Goal: Find specific page/section: Find specific page/section

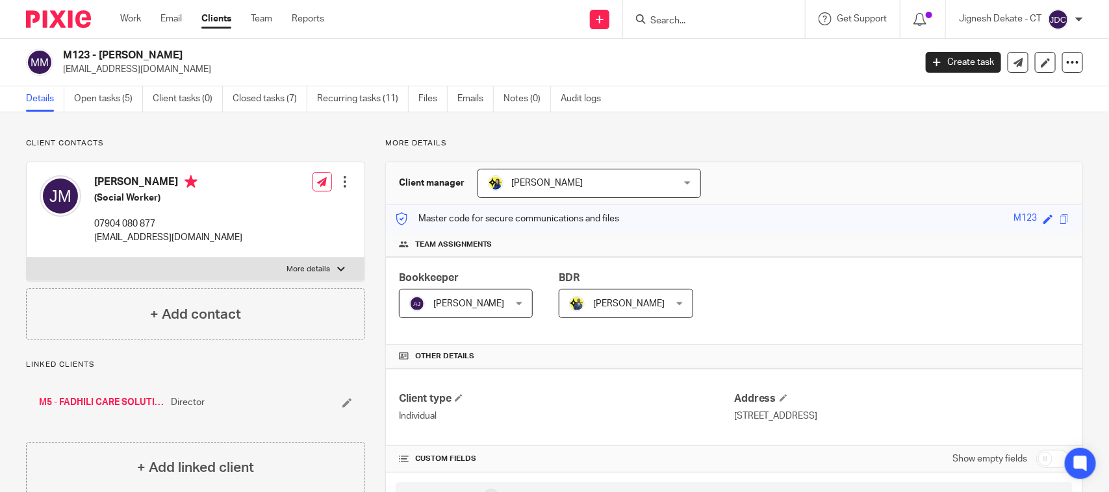
click at [677, 11] on form at bounding box center [718, 19] width 138 height 16
click at [674, 18] on input "Search" at bounding box center [707, 22] width 117 height 12
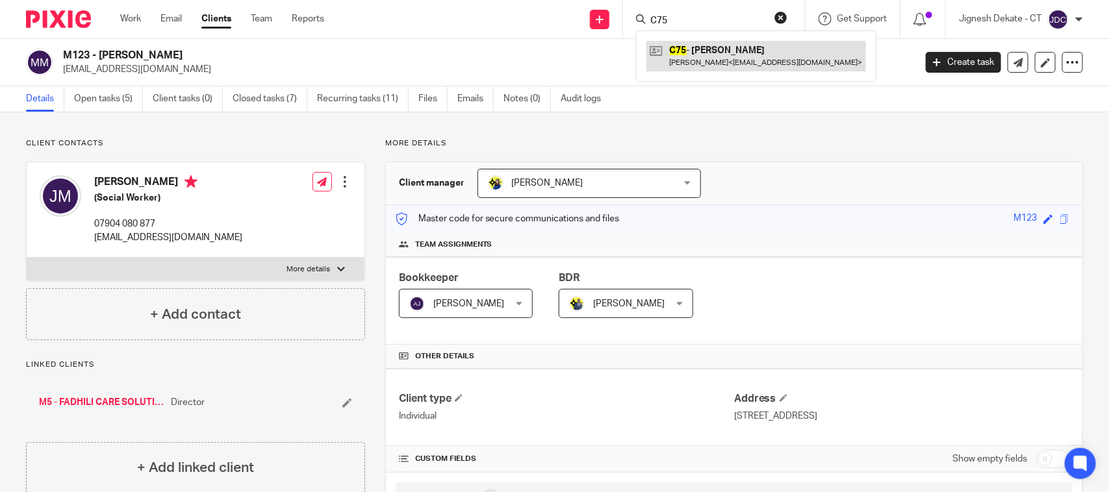
type input "C75"
click at [694, 62] on link at bounding box center [756, 56] width 220 height 30
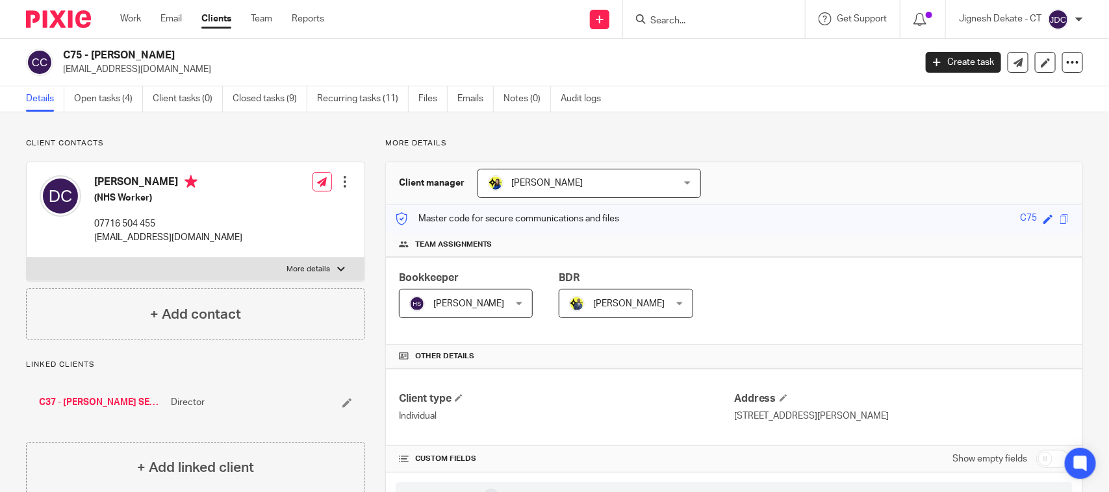
click at [646, 11] on div at bounding box center [711, 19] width 151 height 16
click at [657, 14] on form at bounding box center [718, 19] width 138 height 16
click at [672, 23] on input "Search" at bounding box center [707, 22] width 117 height 12
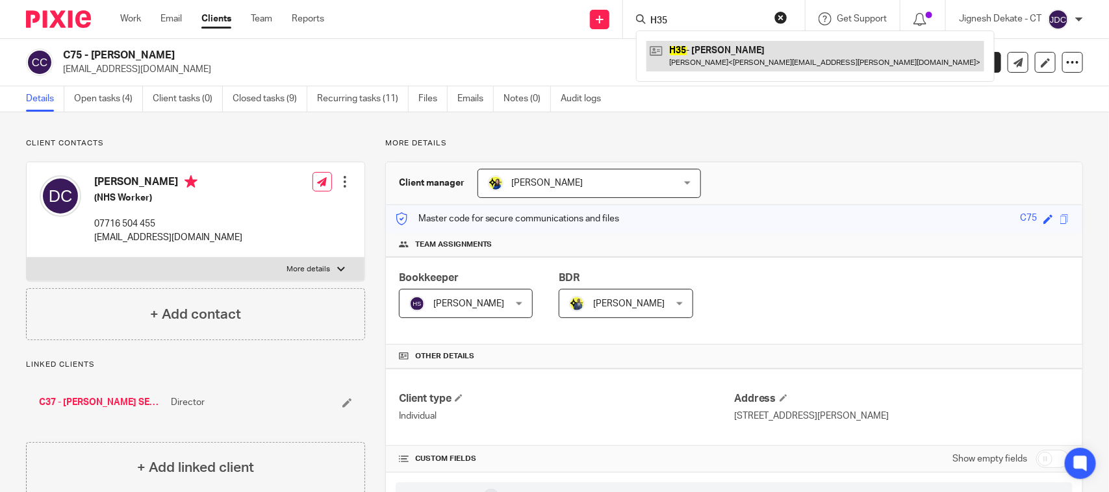
type input "H35"
click at [710, 57] on link at bounding box center [815, 56] width 338 height 30
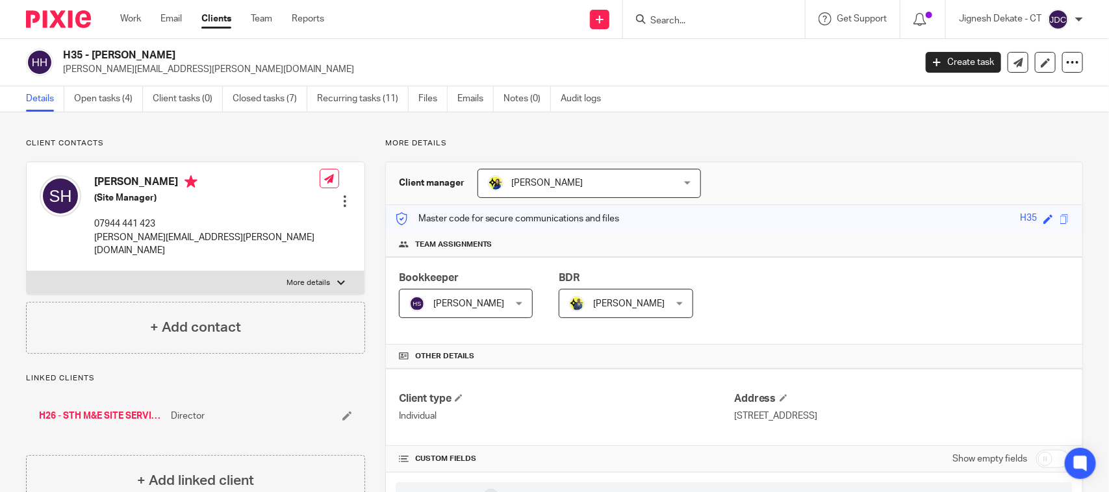
click at [663, 18] on input "Search" at bounding box center [707, 22] width 117 height 12
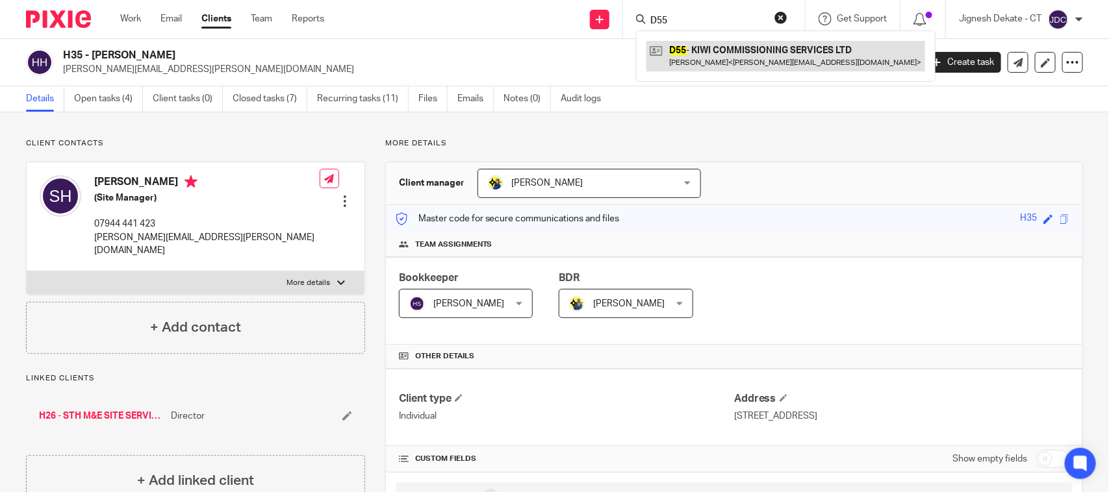
type input "D55"
click at [702, 54] on link at bounding box center [785, 56] width 279 height 30
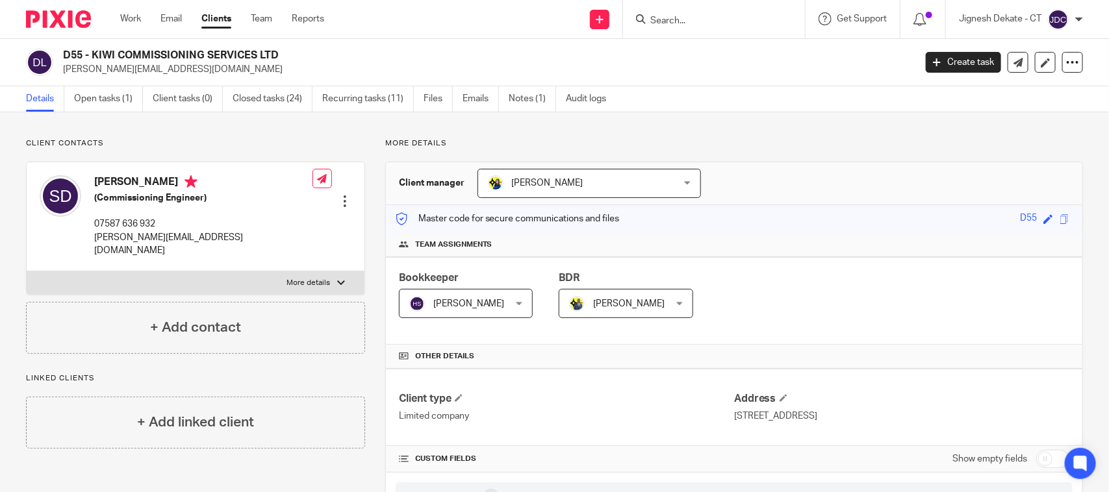
click at [661, 18] on input "Search" at bounding box center [707, 22] width 117 height 12
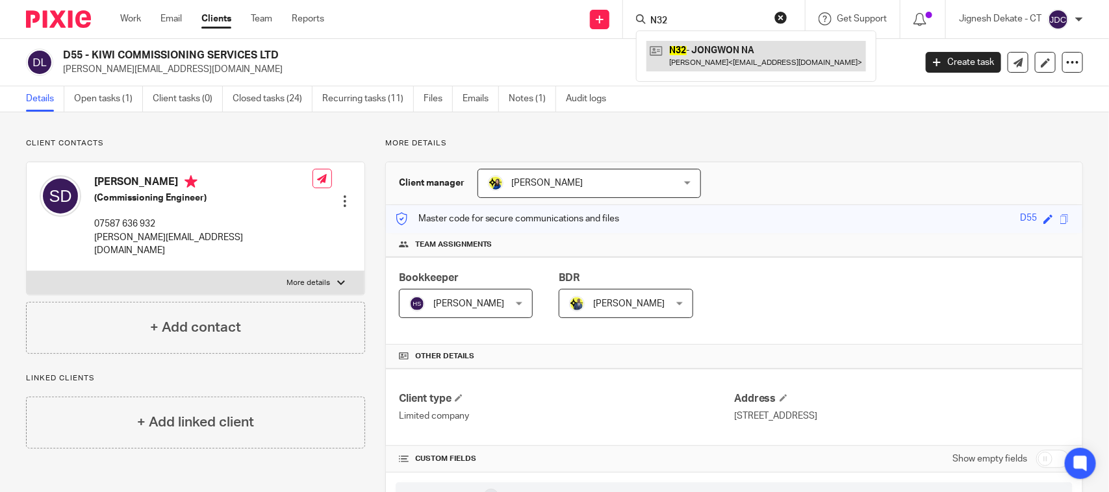
type input "N32"
click at [699, 57] on link at bounding box center [756, 56] width 220 height 30
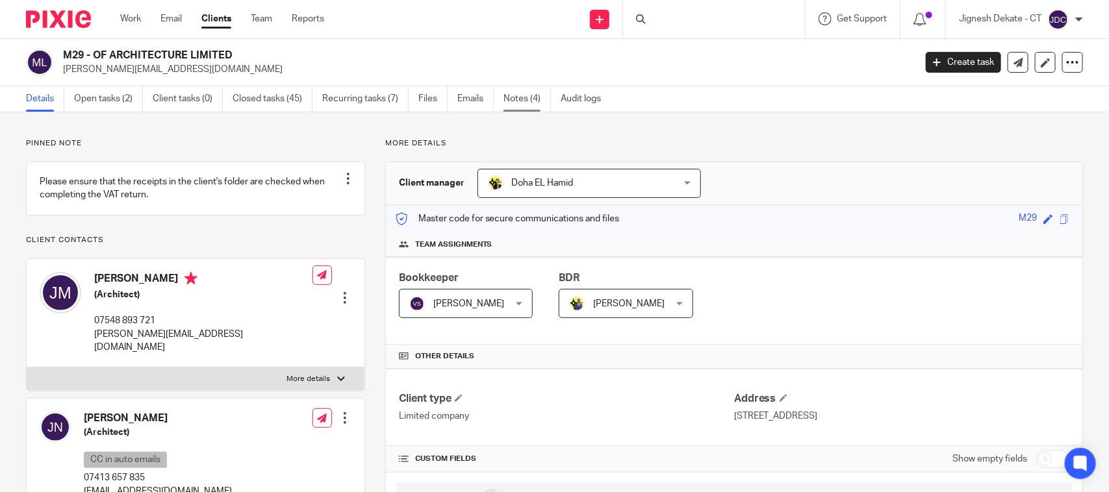
click at [530, 97] on link "Notes (4)" at bounding box center [526, 98] width 47 height 25
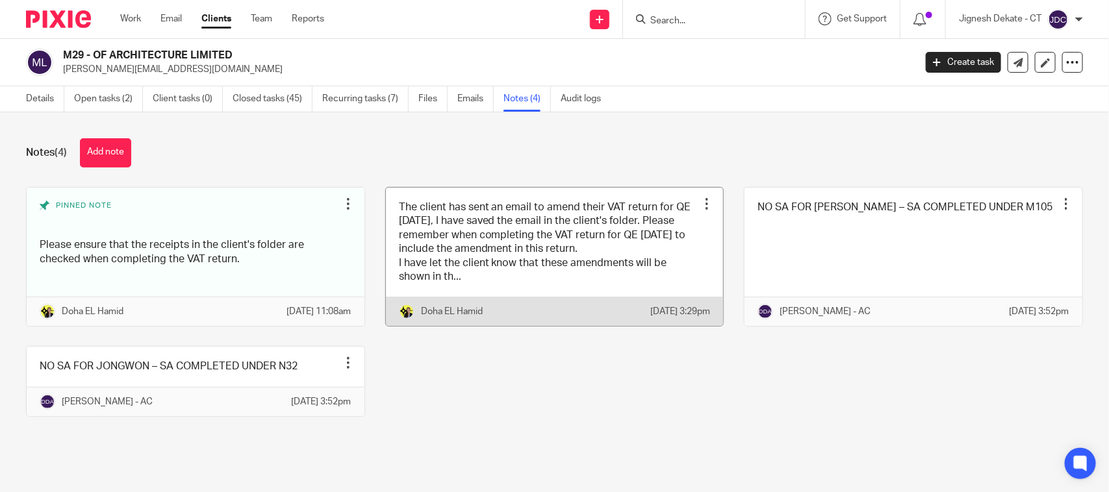
click at [530, 274] on link at bounding box center [555, 257] width 338 height 139
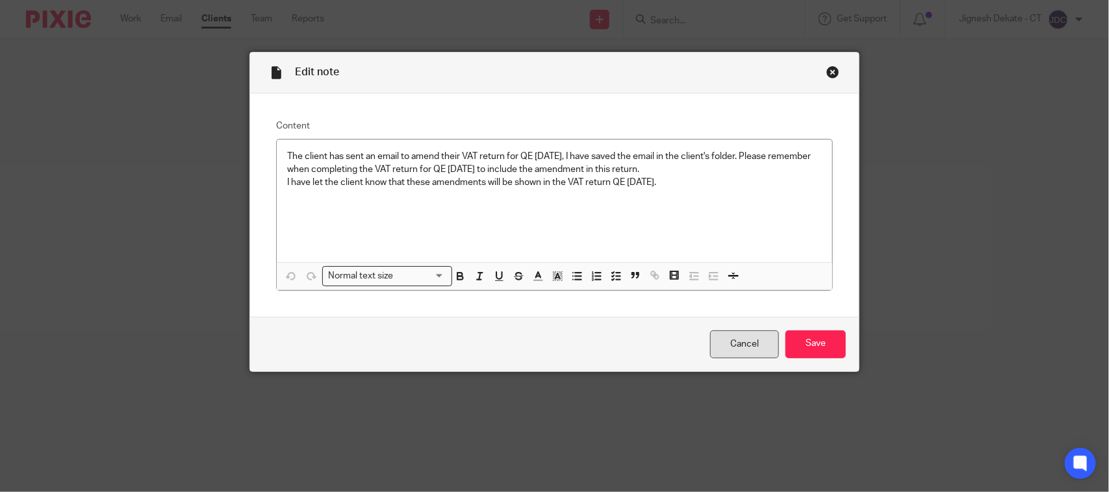
click at [726, 352] on link "Cancel" at bounding box center [744, 345] width 69 height 28
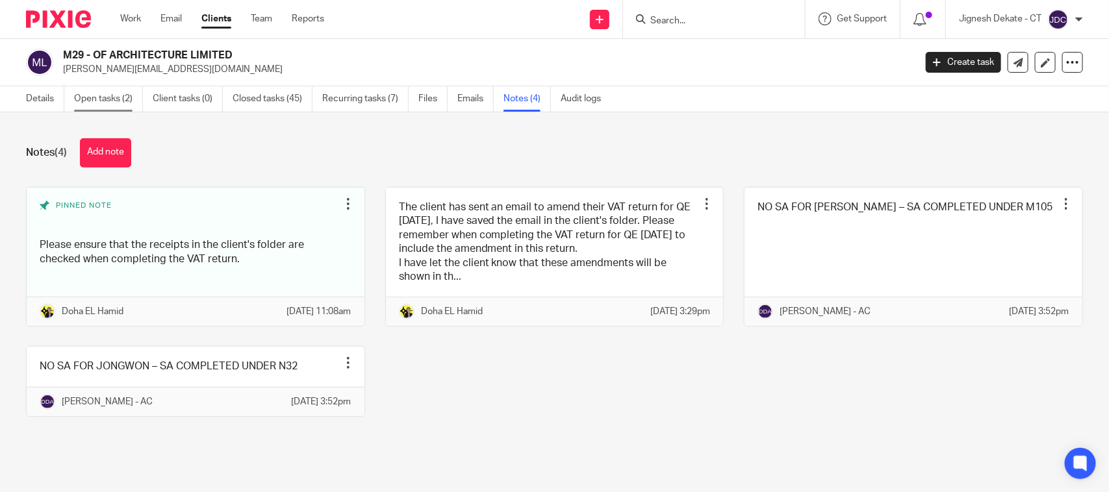
click at [92, 98] on link "Open tasks (2)" at bounding box center [108, 98] width 69 height 25
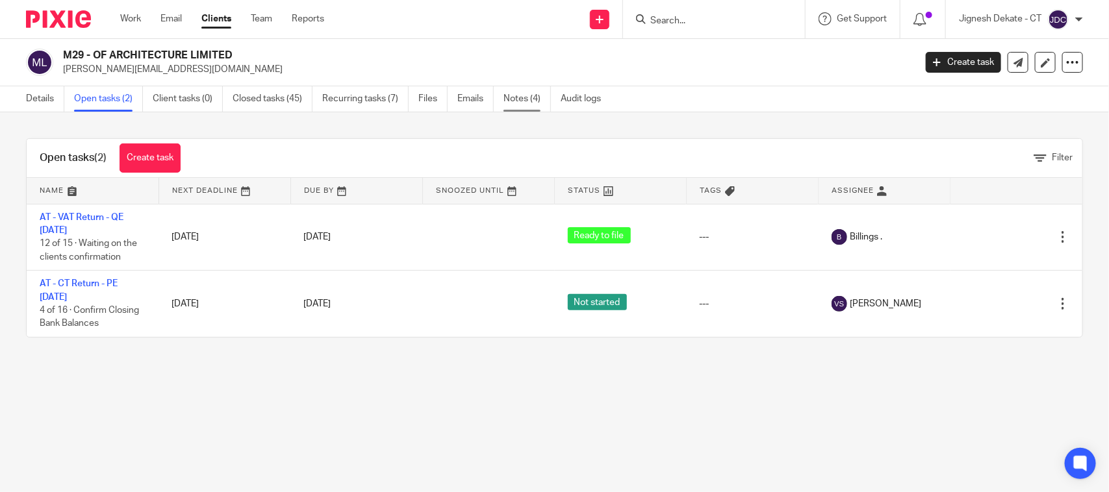
click at [524, 107] on link "Notes (4)" at bounding box center [526, 98] width 47 height 25
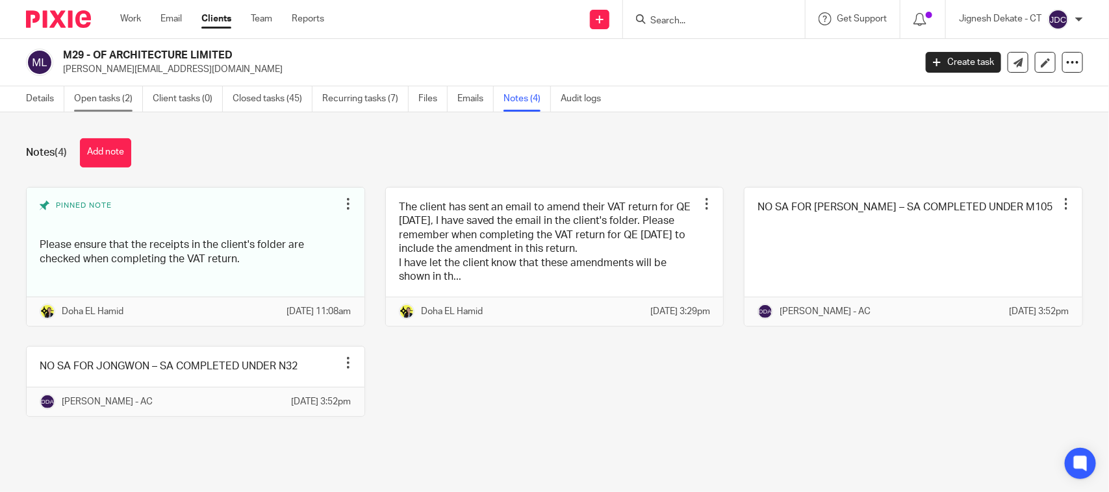
click at [91, 105] on link "Open tasks (2)" at bounding box center [108, 98] width 69 height 25
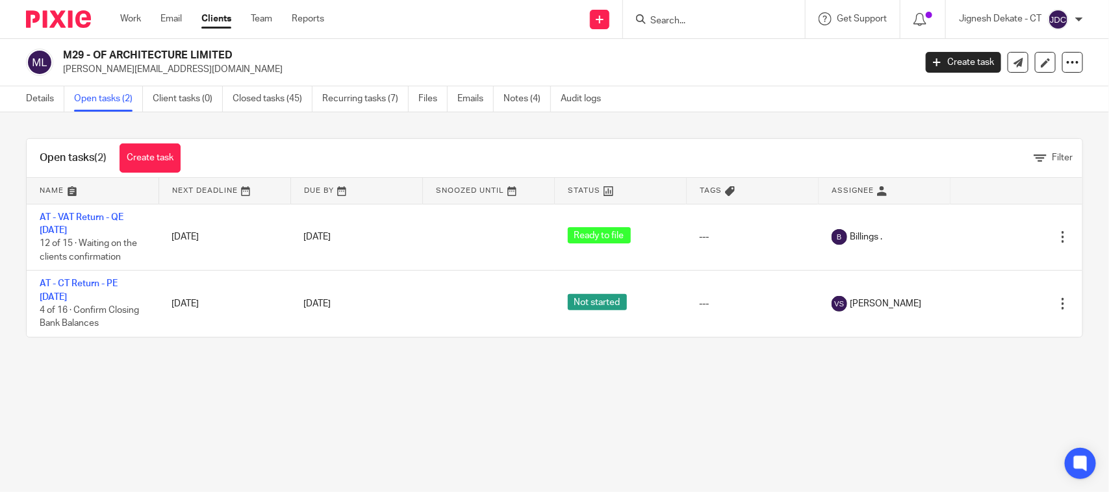
click at [661, 20] on input "Search" at bounding box center [707, 22] width 117 height 12
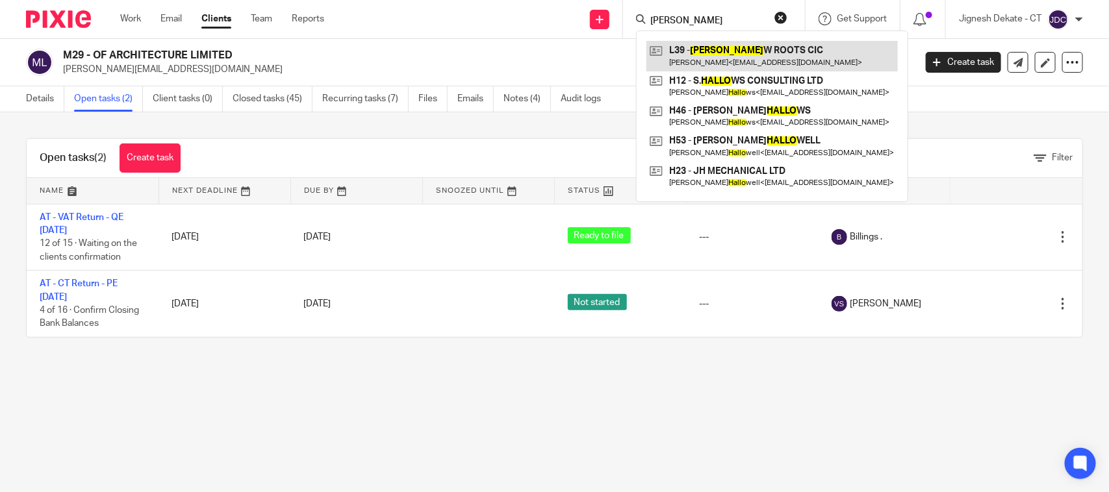
type input "Shallo"
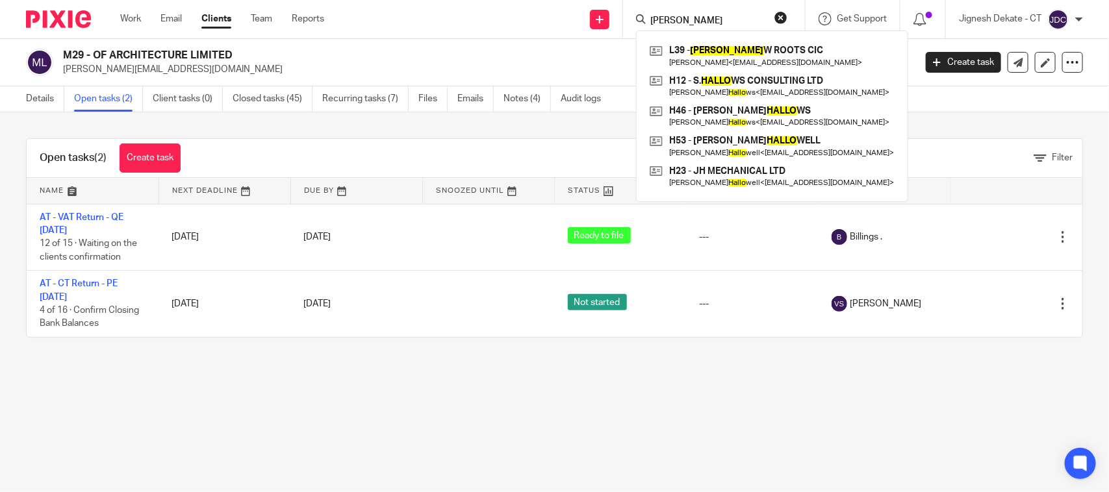
drag, startPoint x: 232, startPoint y: 57, endPoint x: 64, endPoint y: 56, distance: 168.2
click at [64, 56] on h2 "M29 - OF ARCHITECTURE LIMITED" at bounding box center [400, 56] width 674 height 14
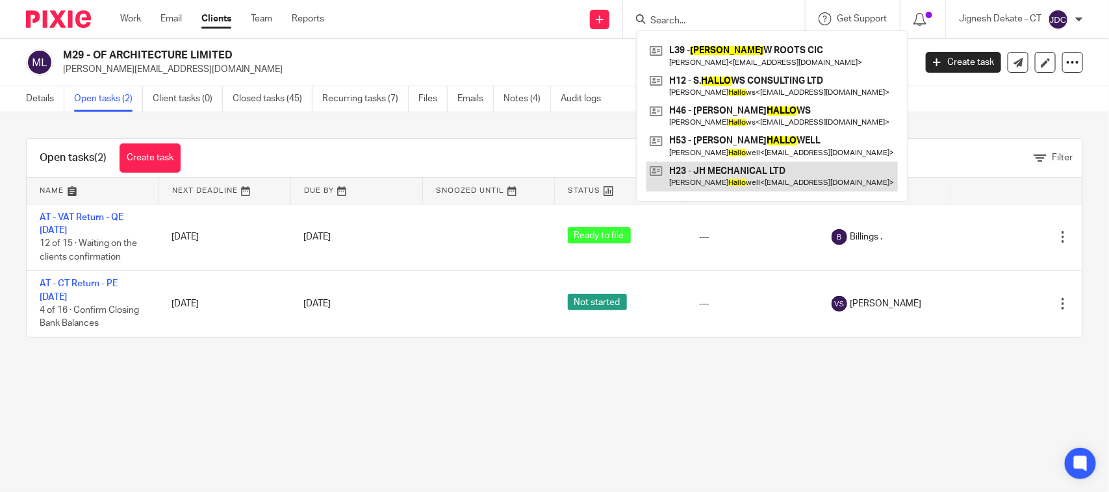
copy h2 "M29 - OF ARCHITECTURE LIMITED"
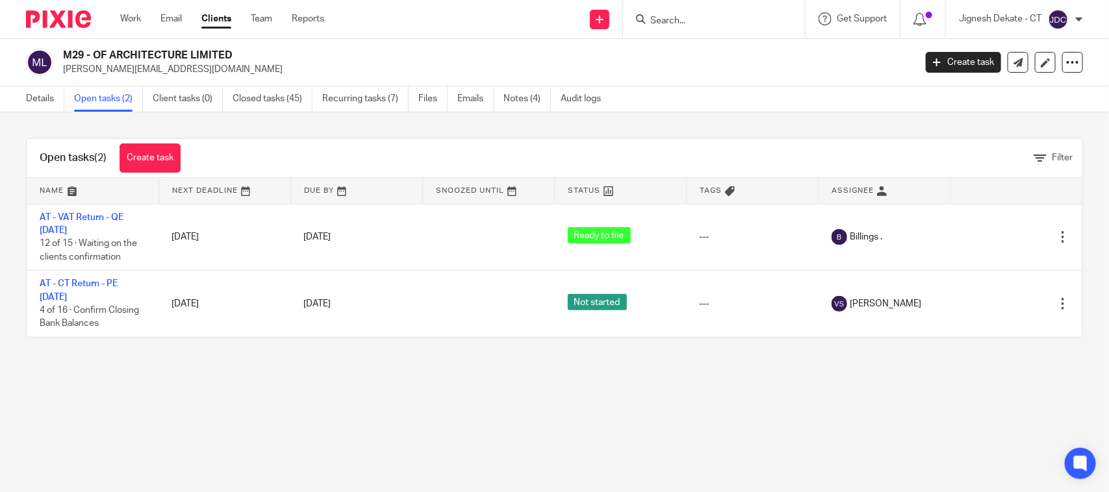
click at [374, 44] on div "M29 - OF ARCHITECTURE LIMITED james@studio-of.co.uk Create task Update from Com…" at bounding box center [554, 62] width 1109 height 47
drag, startPoint x: 245, startPoint y: 58, endPoint x: 255, endPoint y: 92, distance: 34.7
click at [66, 51] on h2 "M29 - OF ARCHITECTURE LIMITED" at bounding box center [400, 56] width 674 height 14
copy h2 "M29 - OF ARCHITECTURE LIMITED"
click at [650, 27] on form at bounding box center [718, 19] width 138 height 16
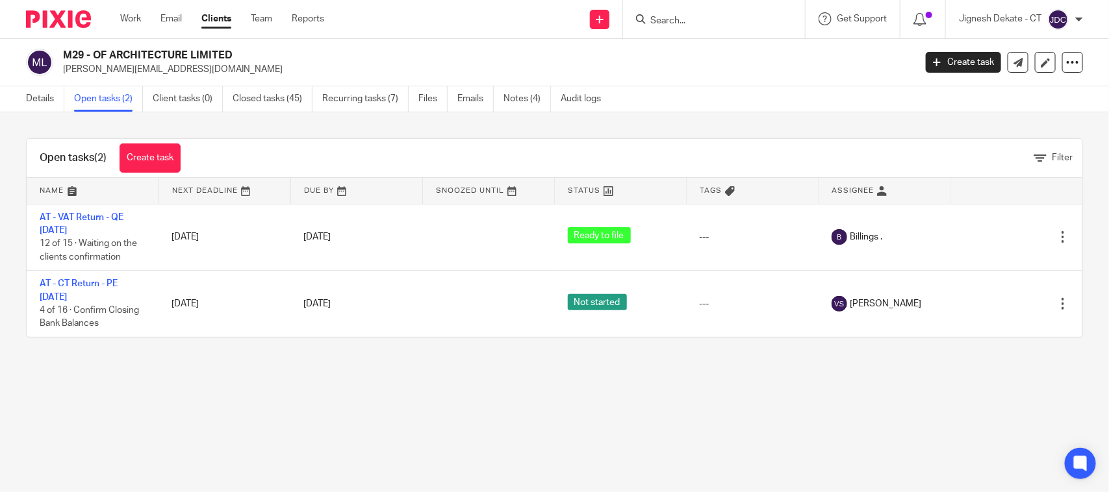
click at [661, 18] on input "Search" at bounding box center [707, 22] width 117 height 12
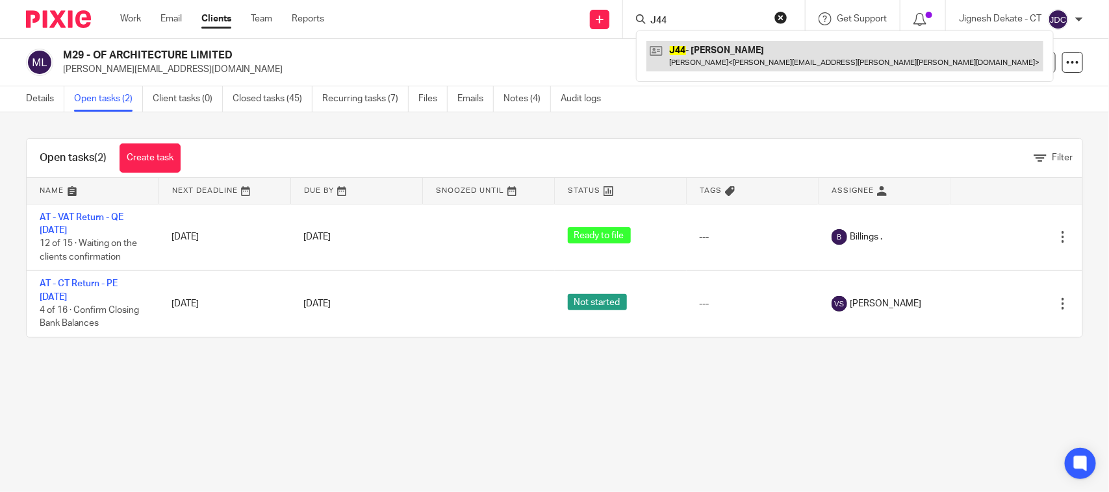
type input "J44"
click at [690, 53] on link at bounding box center [844, 56] width 397 height 30
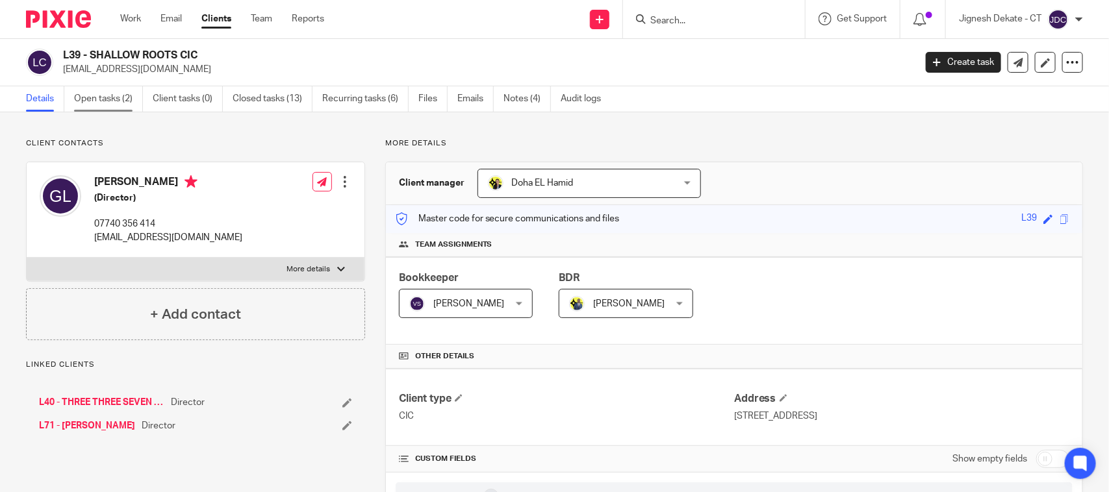
click at [98, 92] on link "Open tasks (2)" at bounding box center [108, 98] width 69 height 25
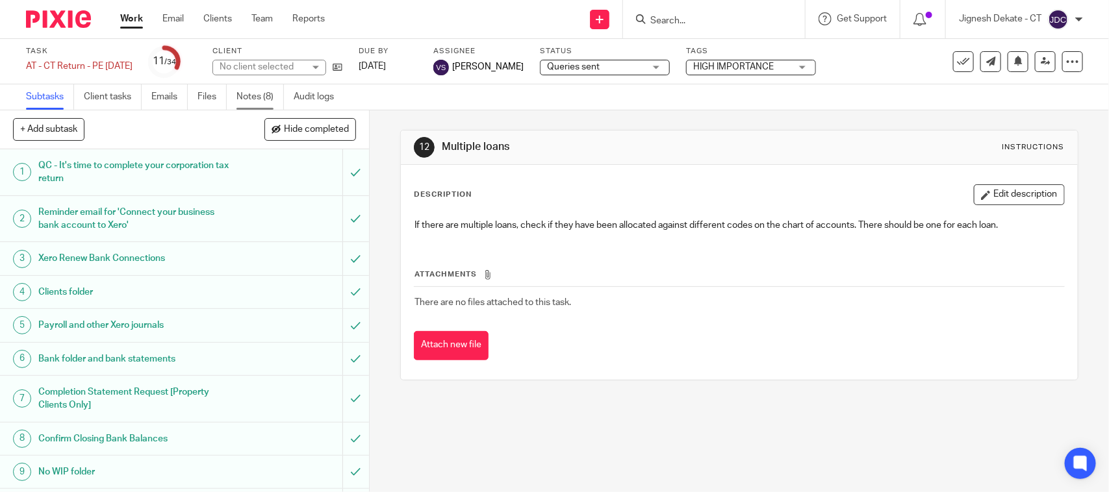
click at [251, 95] on link "Notes (8)" at bounding box center [259, 96] width 47 height 25
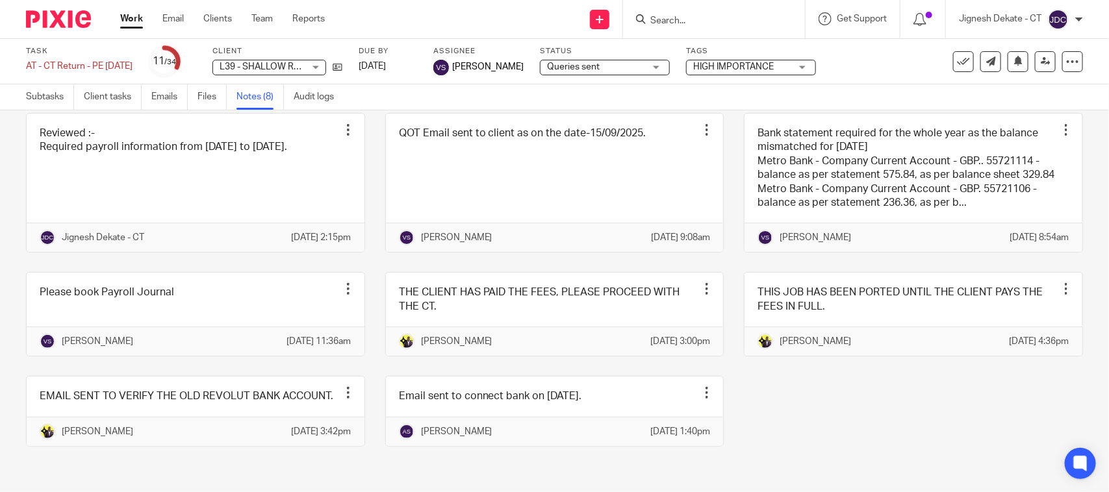
scroll to position [47, 0]
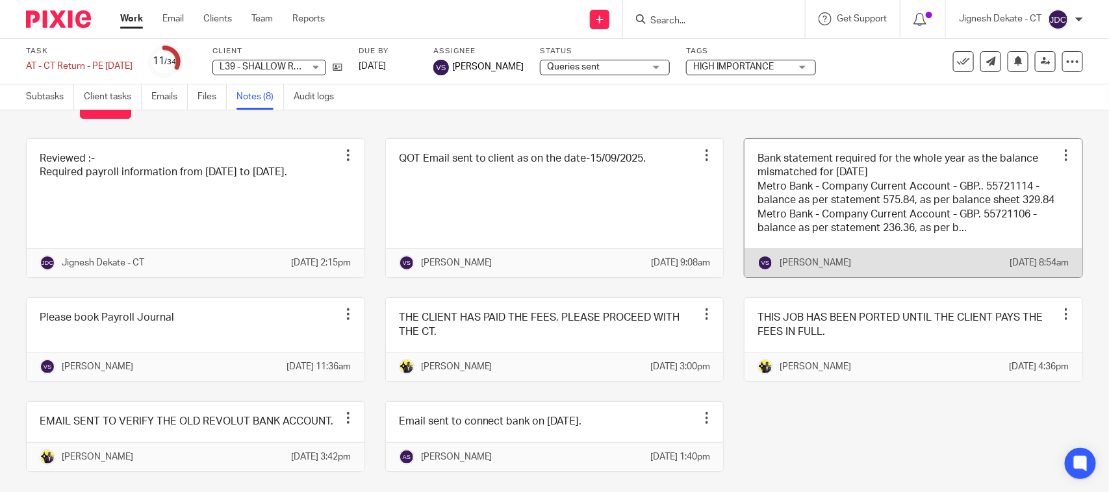
click at [843, 190] on link at bounding box center [913, 208] width 338 height 139
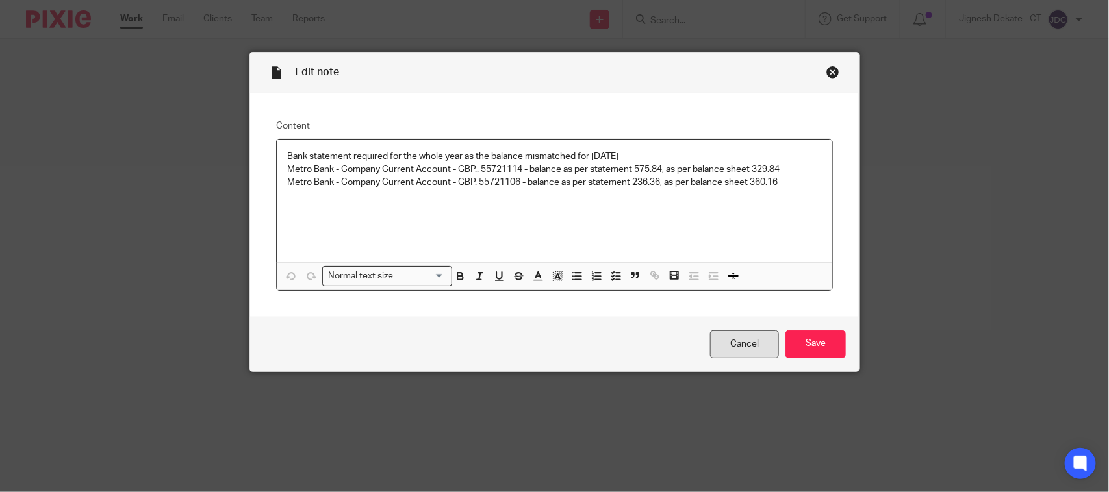
click at [735, 340] on link "Cancel" at bounding box center [744, 345] width 69 height 28
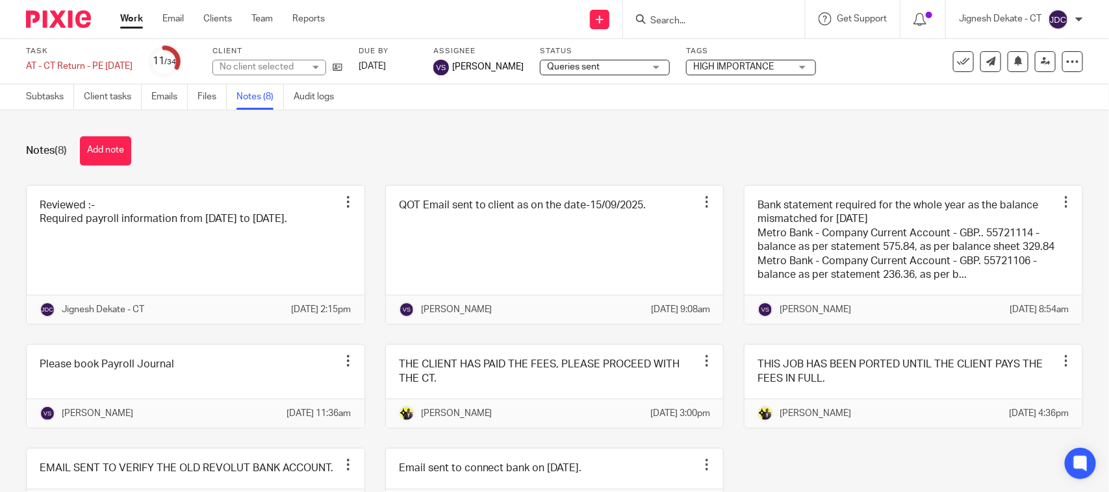
click at [514, 151] on div "Notes (8) Add note" at bounding box center [554, 150] width 1057 height 29
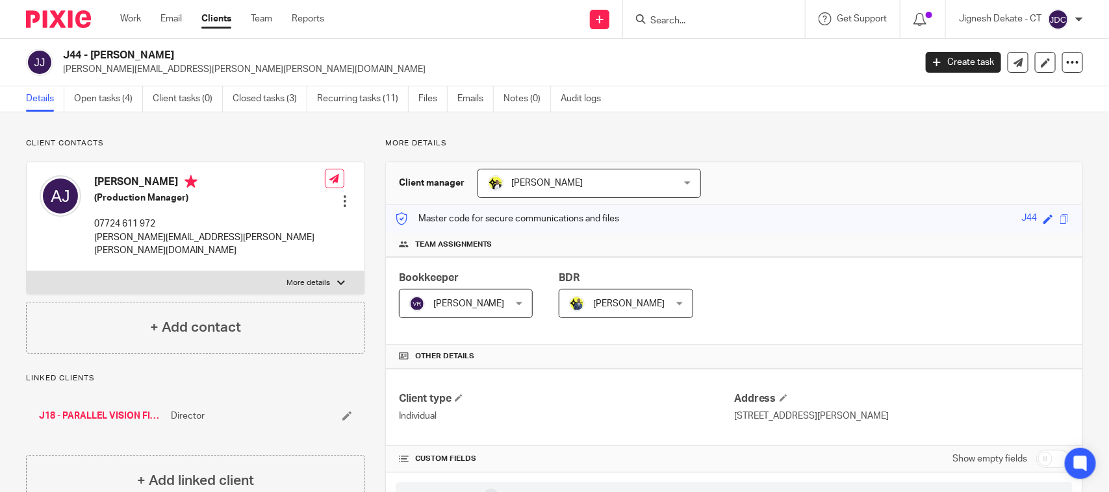
click at [646, 18] on div at bounding box center [711, 19] width 151 height 16
click at [657, 19] on input "Search" at bounding box center [707, 22] width 117 height 12
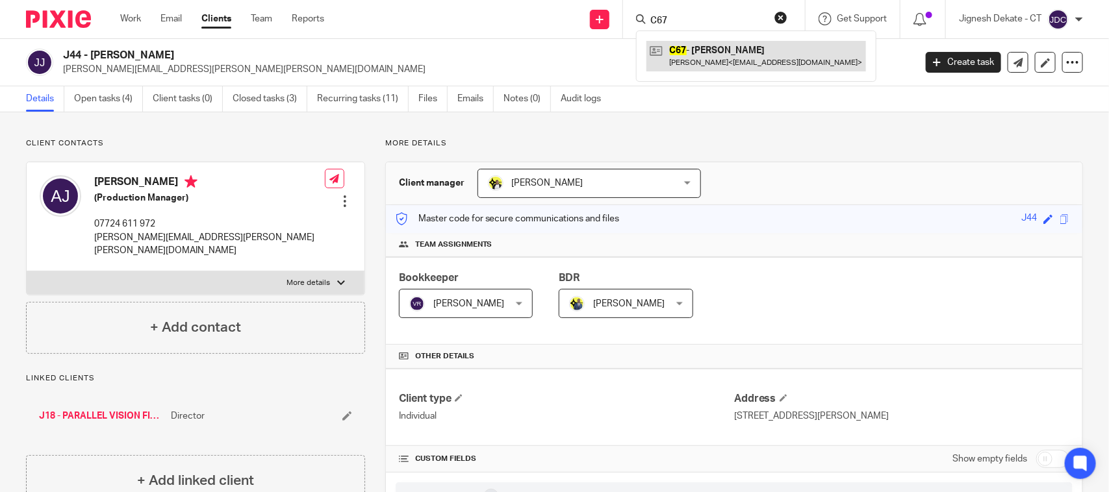
type input "C67"
click at [735, 62] on link at bounding box center [756, 56] width 220 height 30
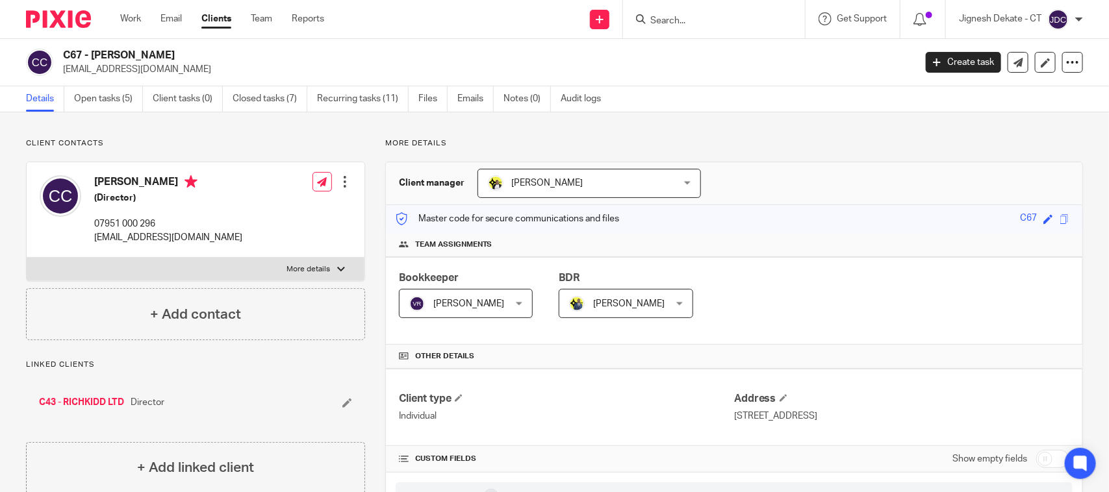
click at [651, 24] on input "Search" at bounding box center [707, 22] width 117 height 12
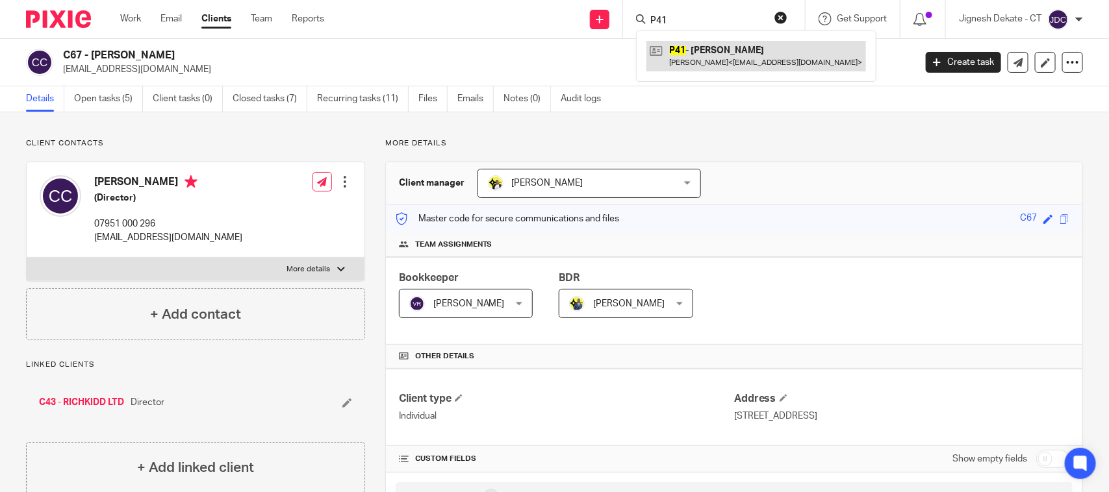
type input "P41"
click at [720, 60] on link at bounding box center [756, 56] width 220 height 30
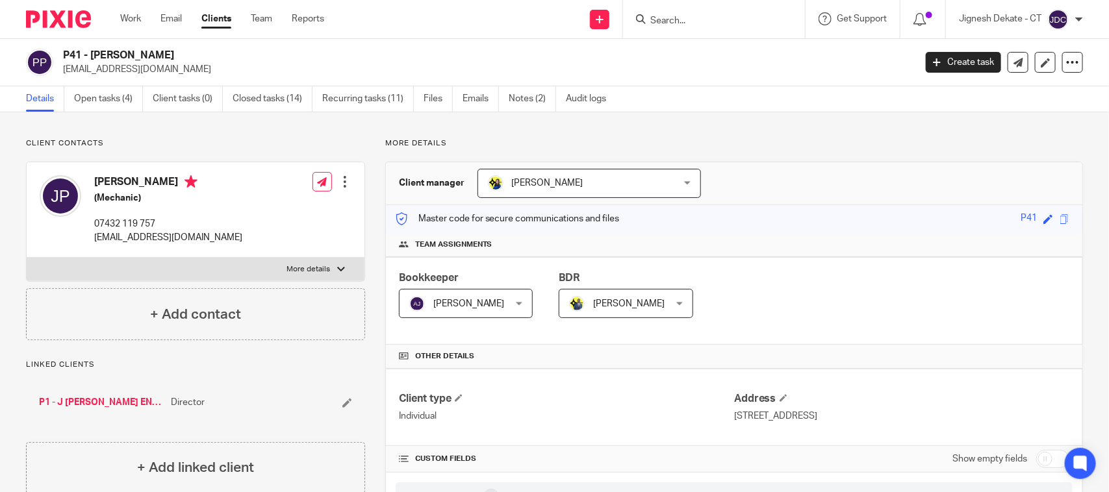
click at [663, 14] on form at bounding box center [718, 19] width 138 height 16
click at [664, 21] on input "Search" at bounding box center [707, 22] width 117 height 12
click at [674, 18] on input "Search" at bounding box center [707, 22] width 117 height 12
click at [679, 19] on input "Search" at bounding box center [707, 22] width 117 height 12
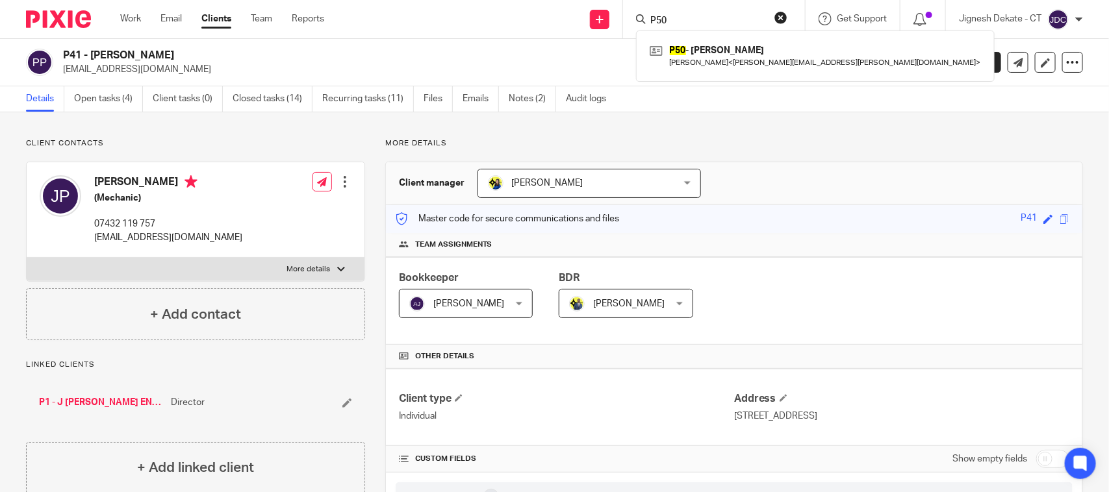
drag, startPoint x: 718, startPoint y: 18, endPoint x: 643, endPoint y: 16, distance: 75.4
click at [643, 16] on div "P50" at bounding box center [711, 19] width 151 height 16
click at [682, 19] on input "P50" at bounding box center [707, 22] width 117 height 12
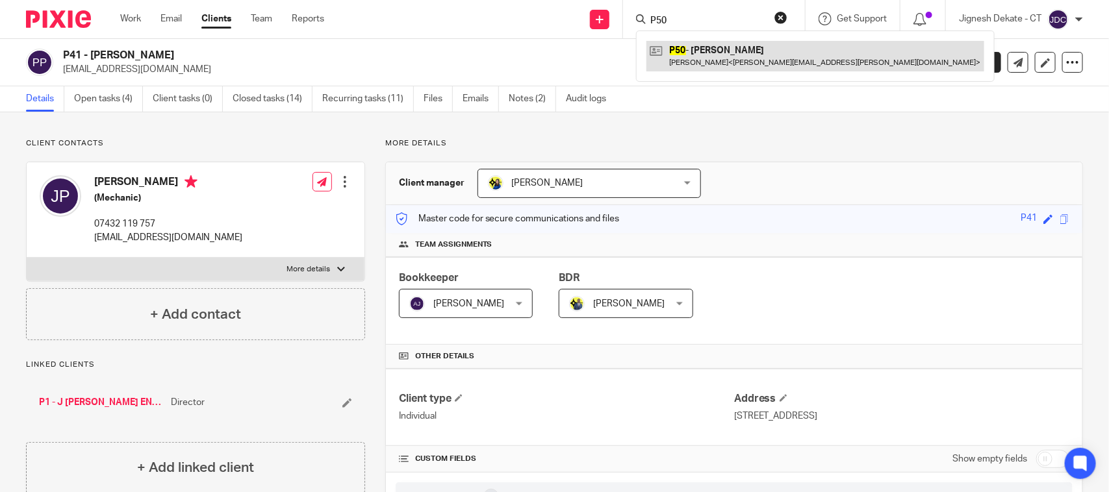
type input "P50"
click at [713, 52] on link at bounding box center [815, 56] width 338 height 30
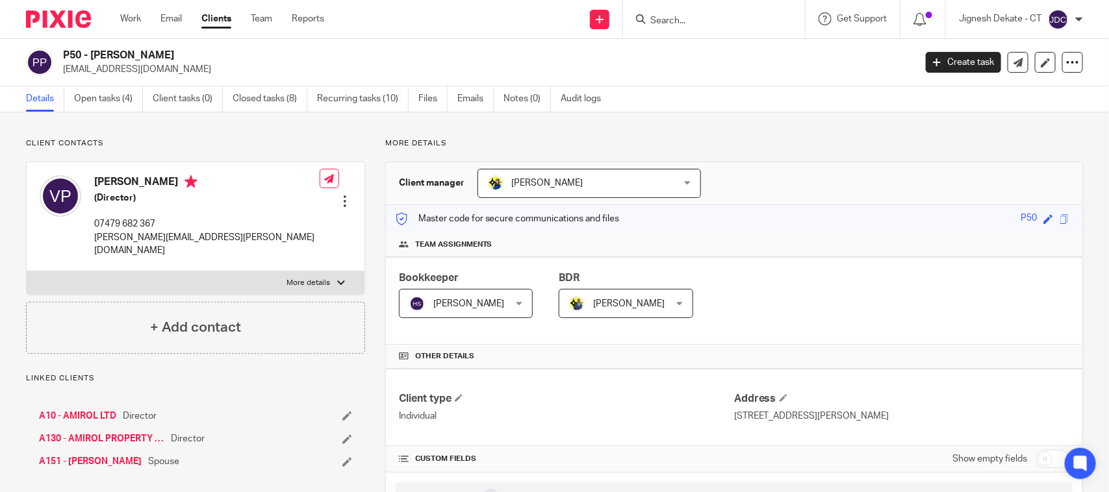
click at [666, 13] on form at bounding box center [718, 19] width 138 height 16
click at [688, 23] on input "Search" at bounding box center [707, 22] width 117 height 12
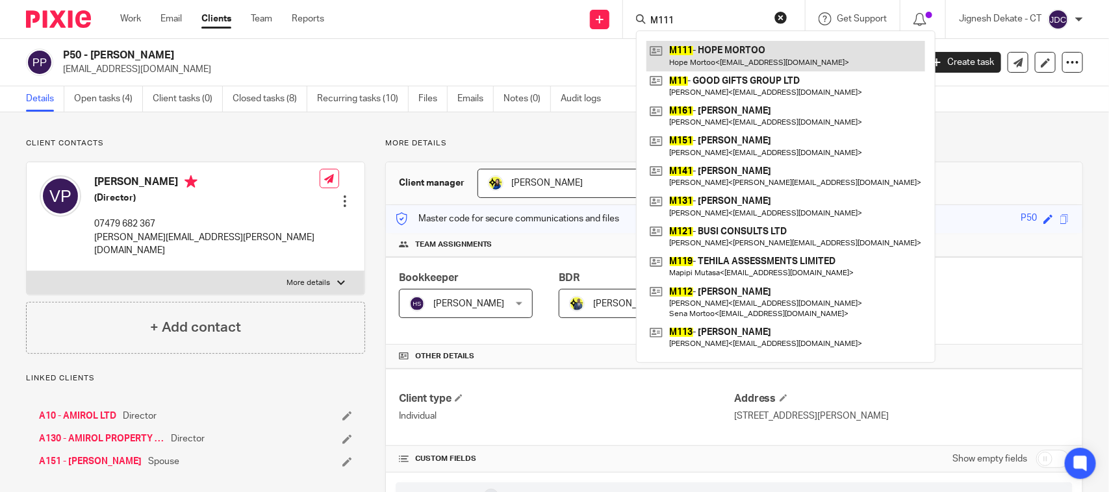
type input "M111"
click at [713, 44] on link at bounding box center [785, 56] width 279 height 30
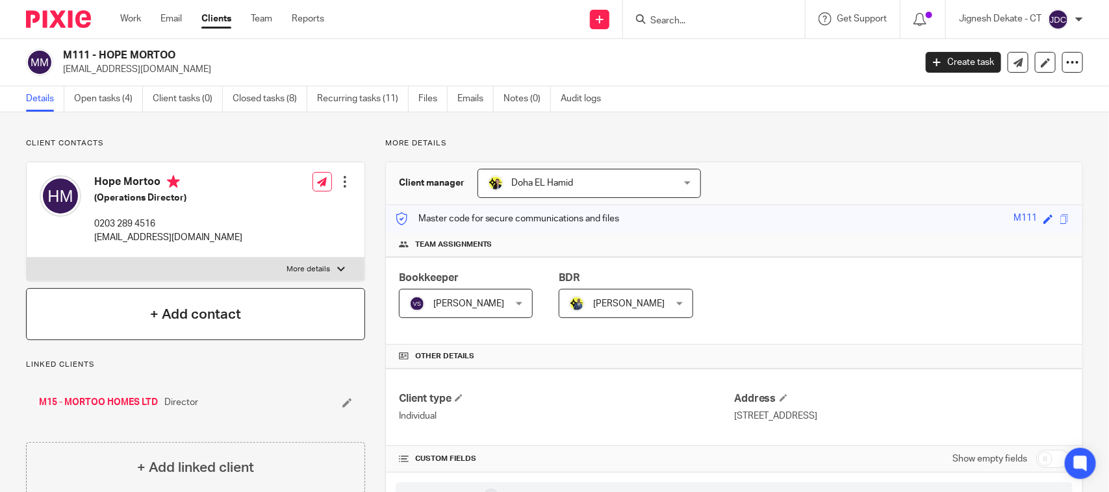
scroll to position [81, 0]
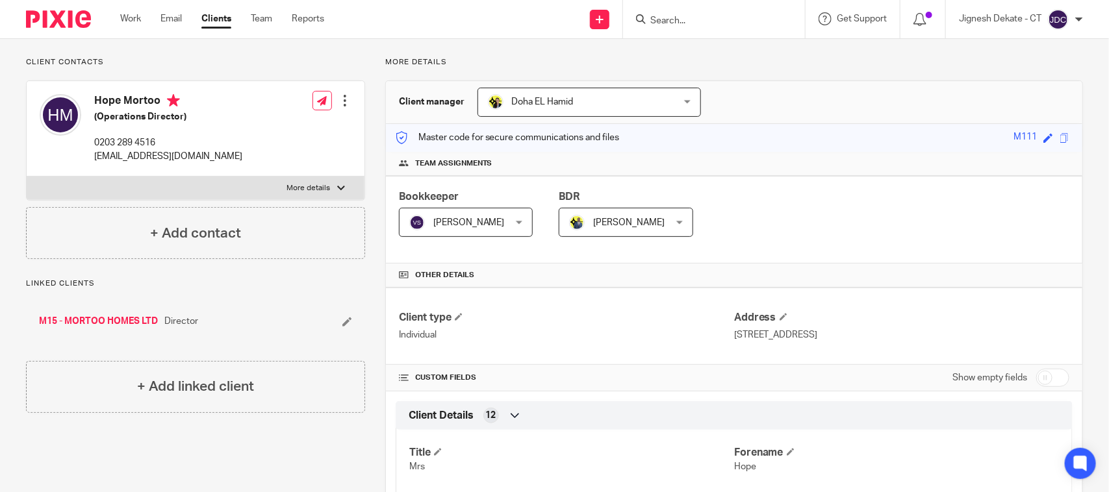
click at [671, 21] on input "Search" at bounding box center [707, 22] width 117 height 12
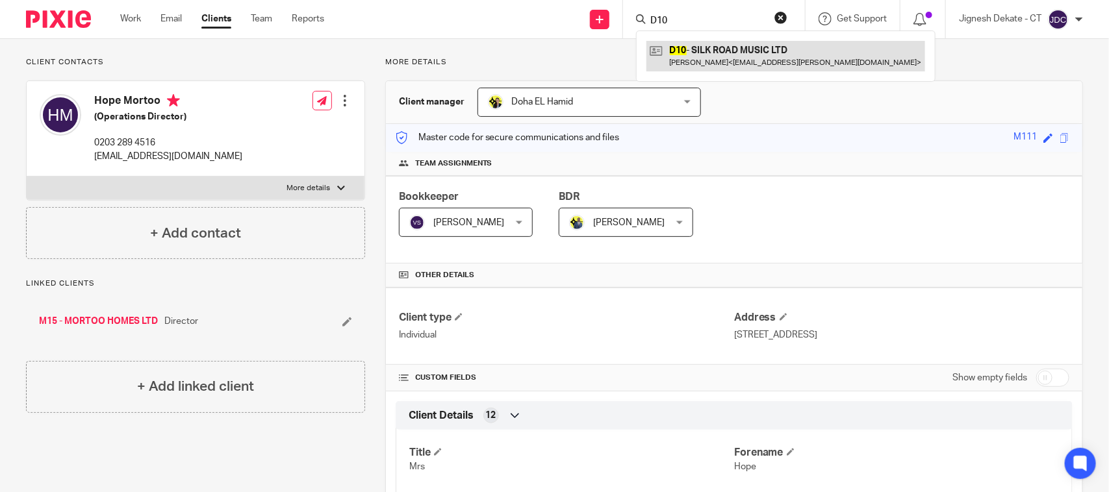
type input "D10"
click at [707, 59] on link at bounding box center [785, 56] width 279 height 30
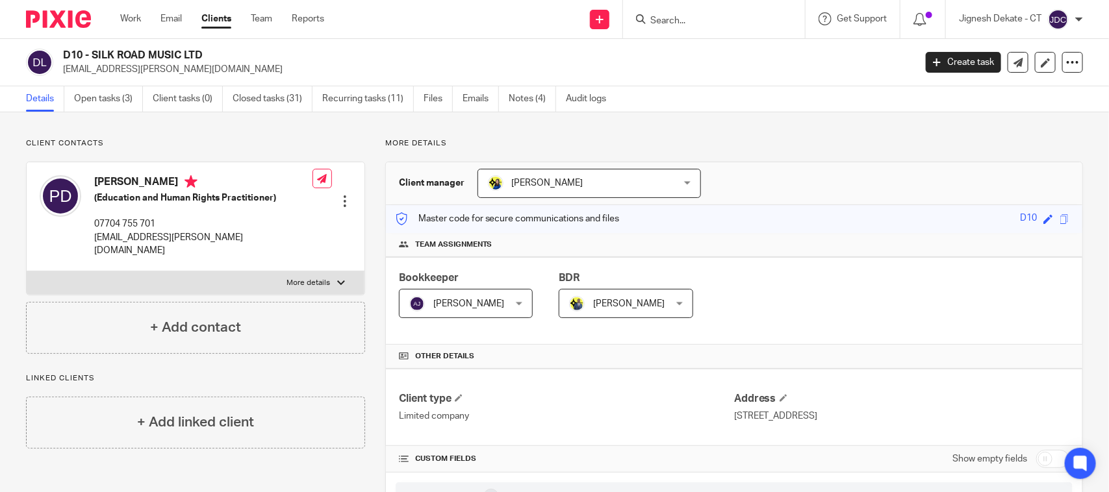
click at [675, 23] on input "Search" at bounding box center [707, 22] width 117 height 12
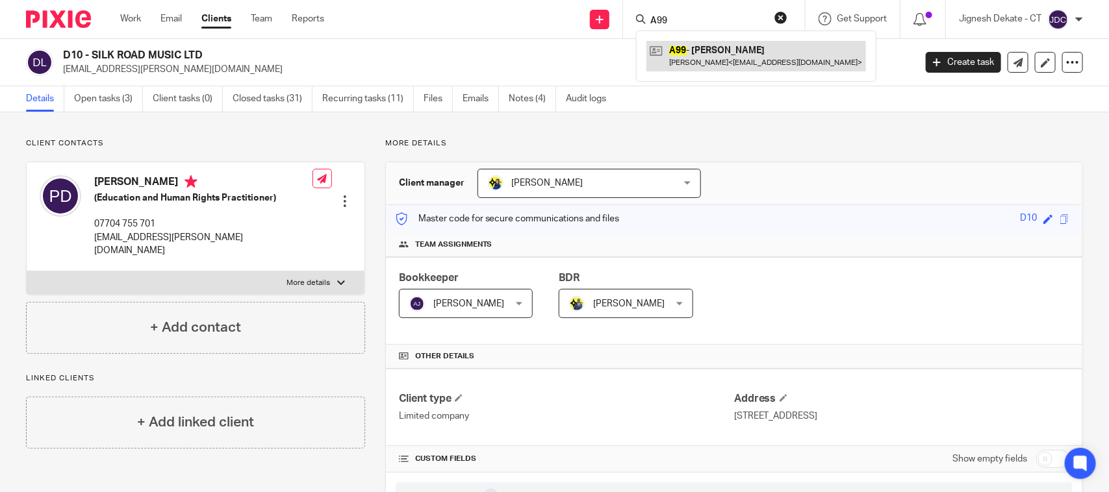
type input "A99"
click at [693, 51] on link at bounding box center [756, 56] width 220 height 30
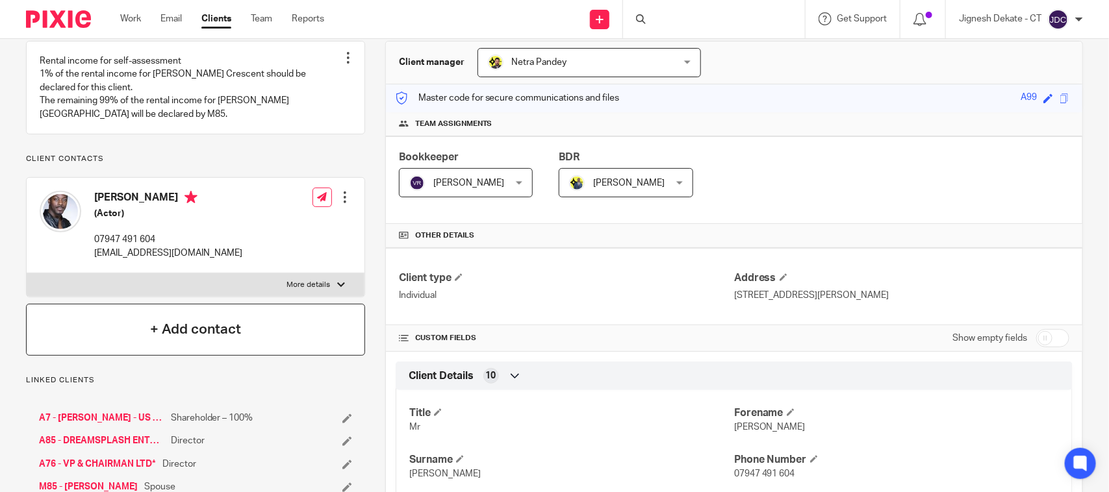
scroll to position [81, 0]
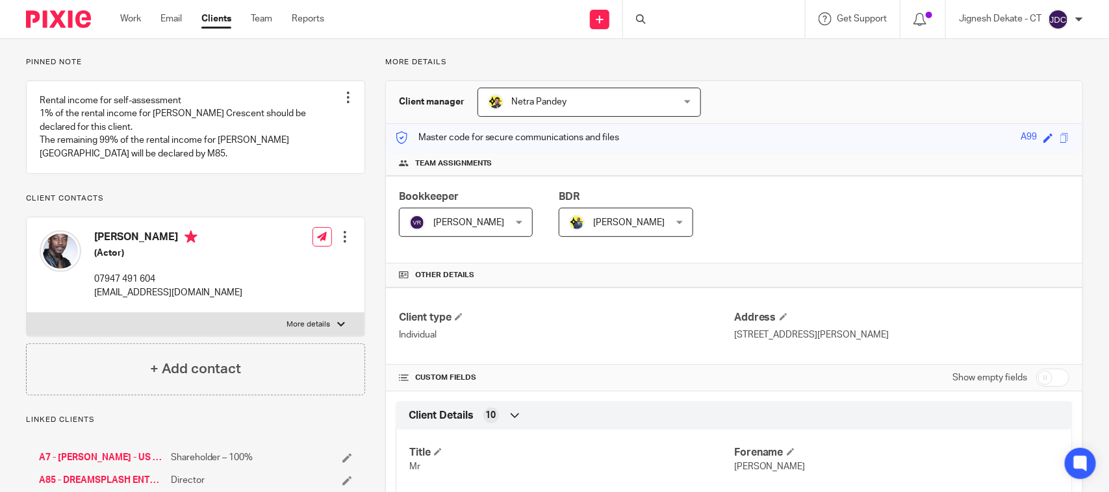
drag, startPoint x: 95, startPoint y: 251, endPoint x: 147, endPoint y: 249, distance: 52.0
click at [147, 247] on h4 "[PERSON_NAME]" at bounding box center [168, 239] width 148 height 16
copy h4 "[PERSON_NAME]"
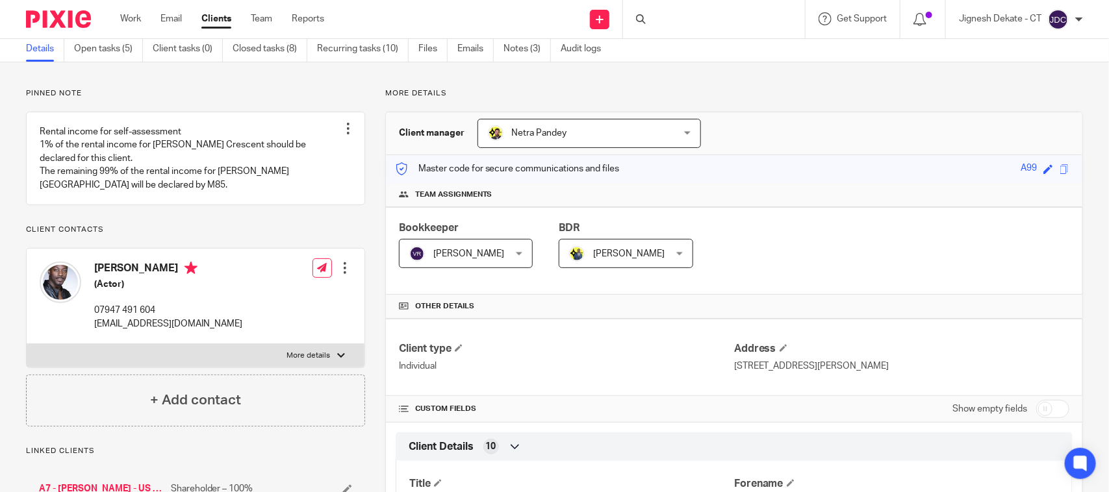
scroll to position [0, 0]
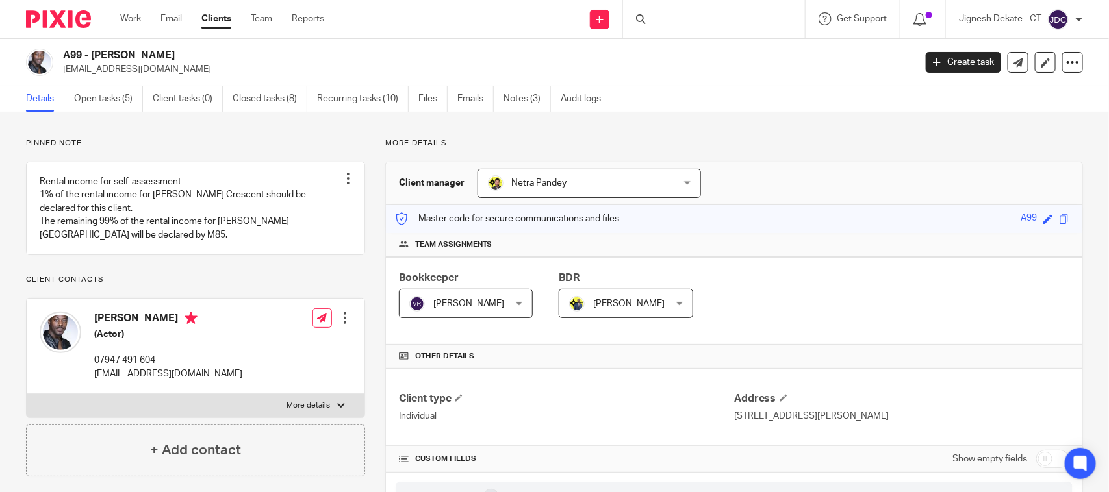
click at [659, 15] on div at bounding box center [714, 19] width 182 height 38
click at [669, 16] on input "Search" at bounding box center [707, 22] width 117 height 12
click at [664, 16] on input "Search" at bounding box center [707, 22] width 117 height 12
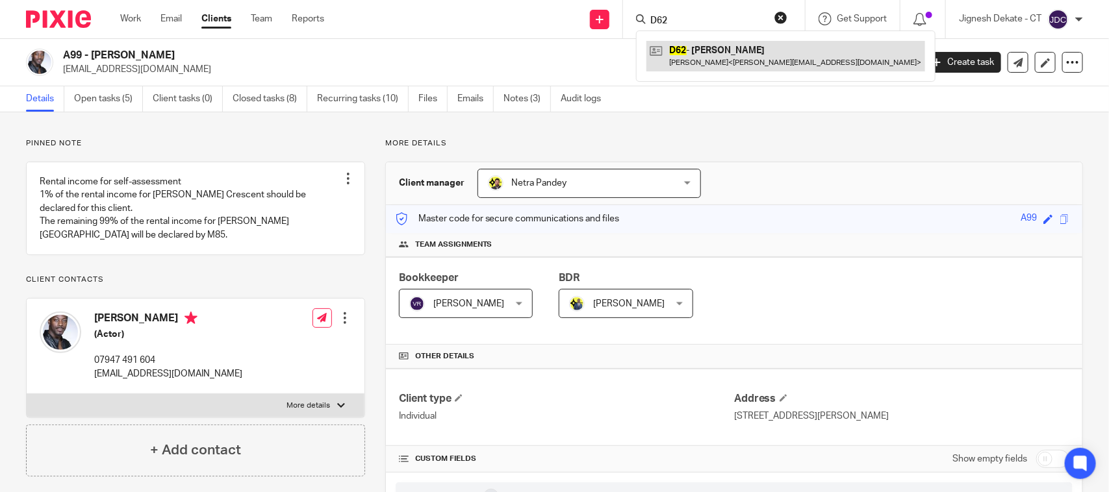
type input "D62"
click at [713, 55] on link at bounding box center [785, 56] width 279 height 30
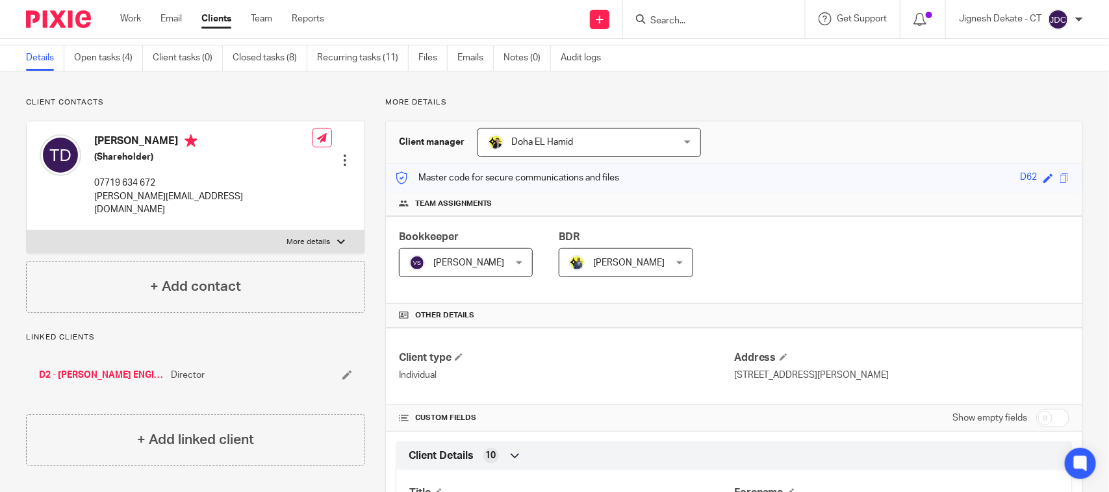
scroll to position [81, 0]
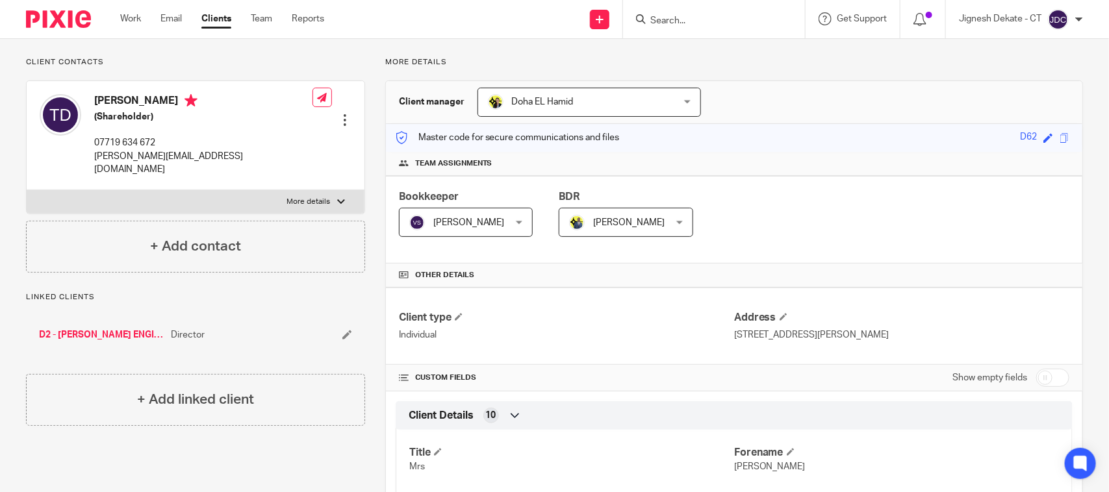
click at [846, 62] on p "More details" at bounding box center [734, 62] width 698 height 10
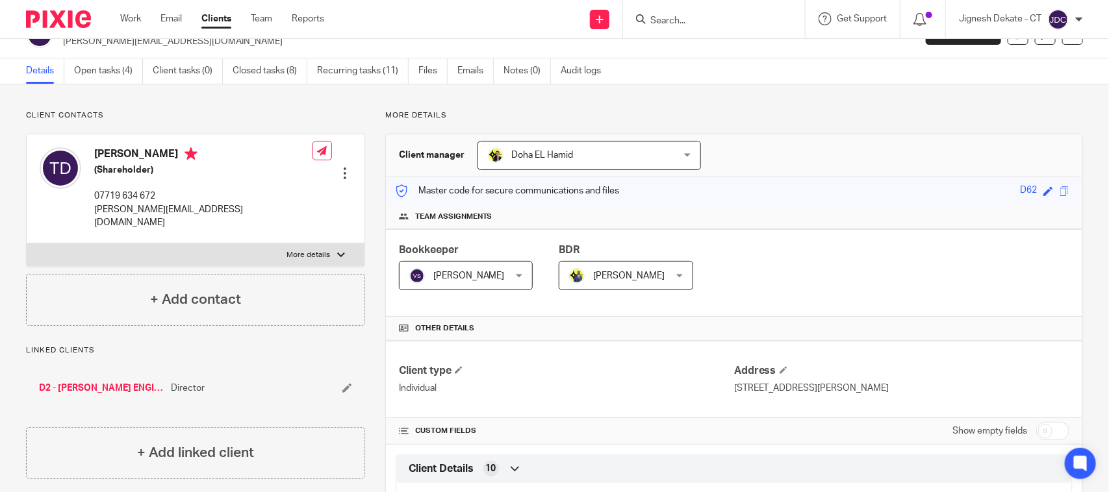
scroll to position [0, 0]
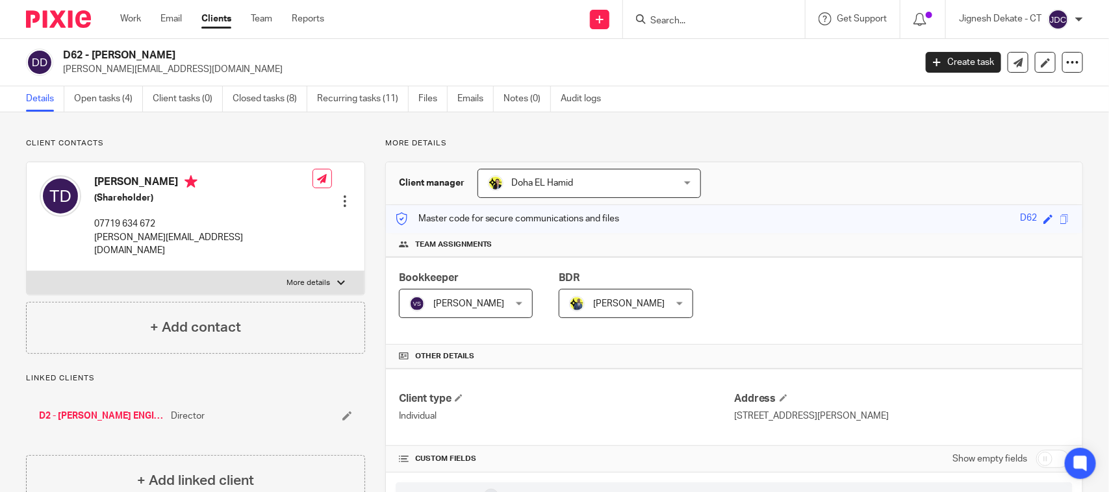
click at [657, 19] on input "Search" at bounding box center [707, 22] width 117 height 12
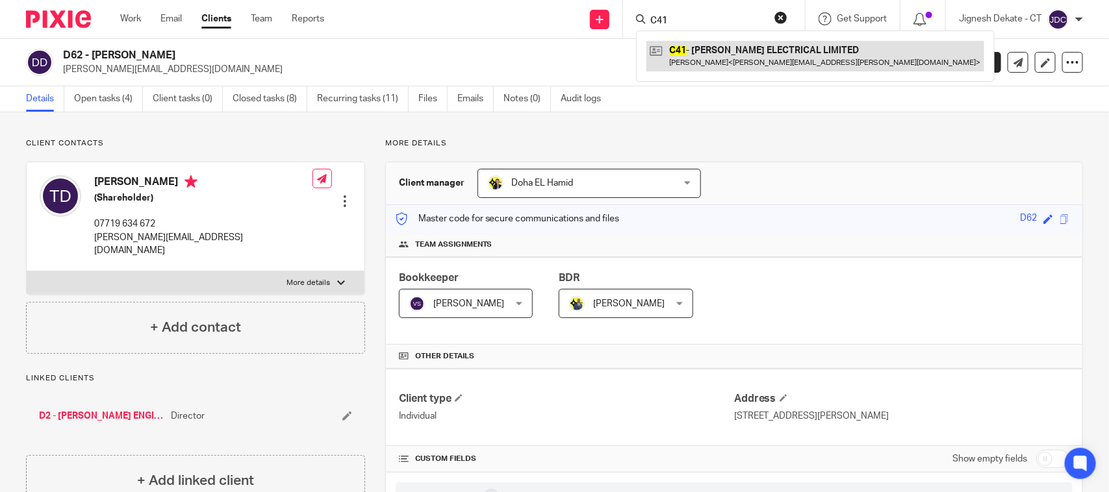
type input "C41"
click at [692, 66] on link at bounding box center [815, 56] width 338 height 30
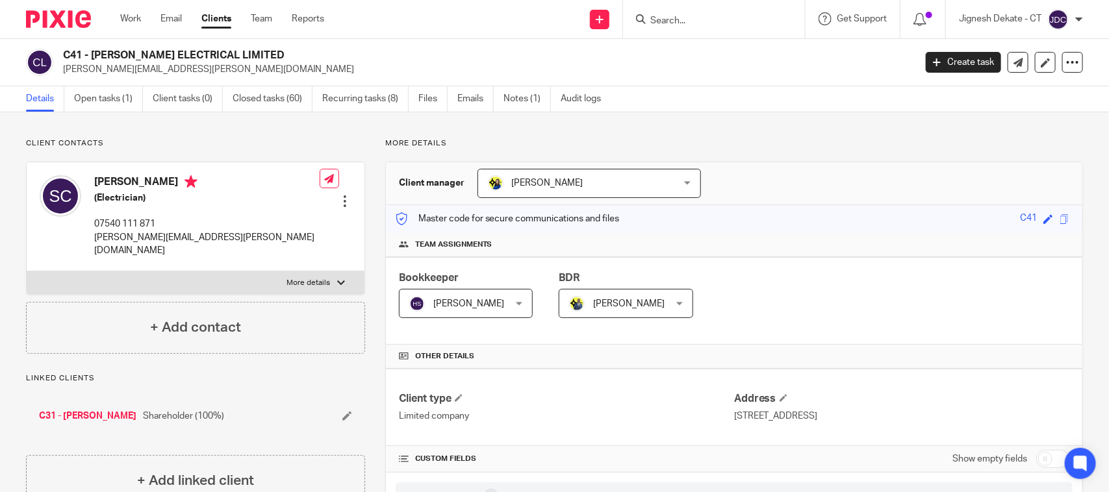
click at [661, 16] on input "Search" at bounding box center [707, 22] width 117 height 12
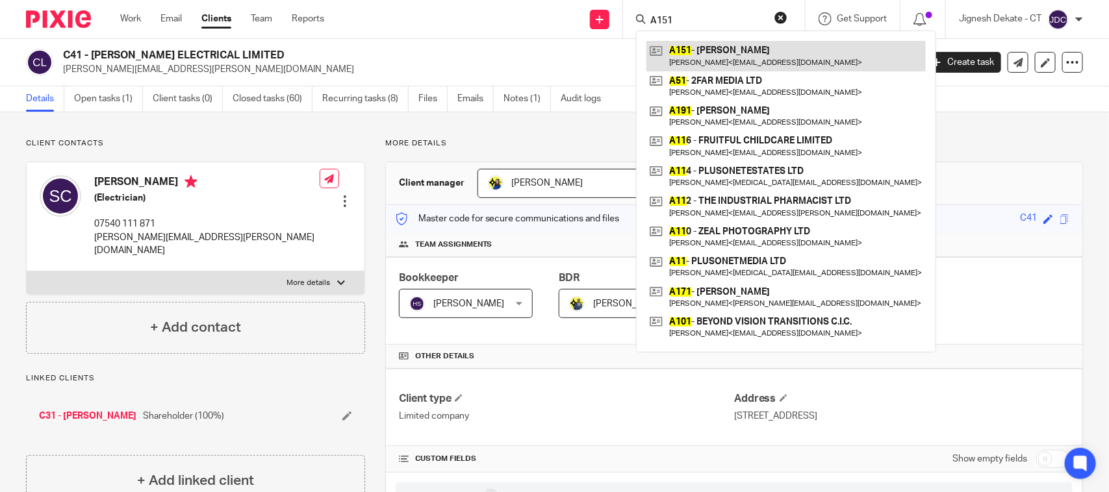
type input "A151"
click at [693, 50] on link at bounding box center [785, 56] width 279 height 30
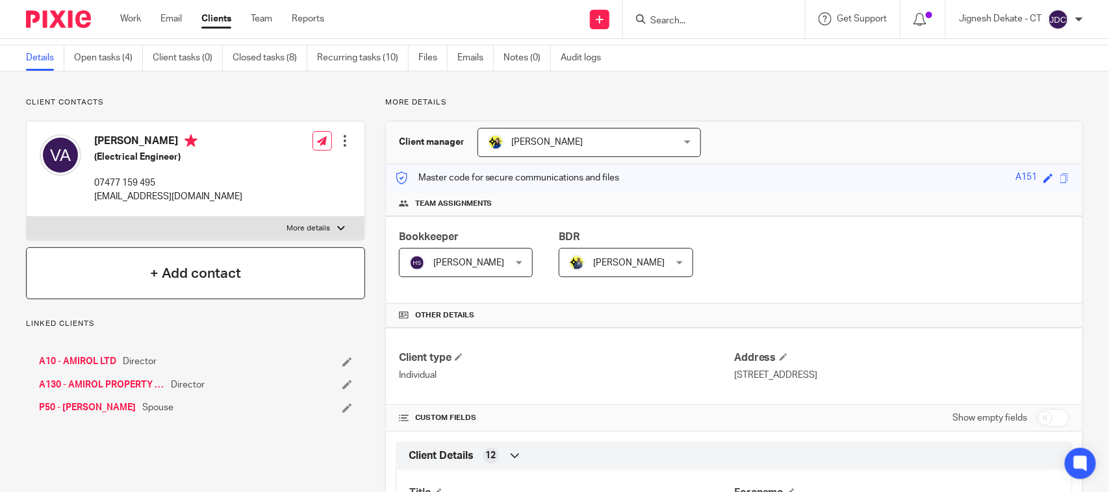
scroll to position [81, 0]
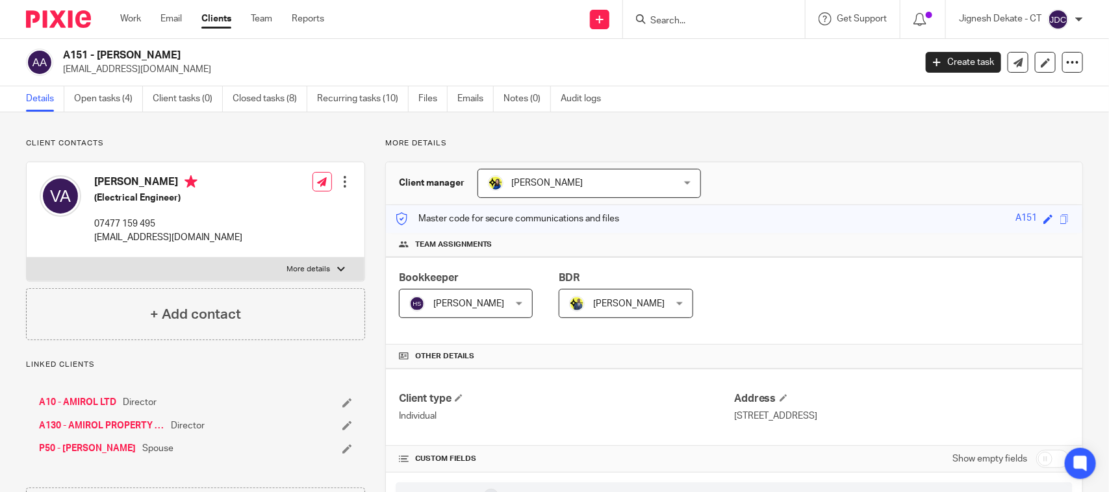
click at [654, 16] on input "Search" at bounding box center [707, 22] width 117 height 12
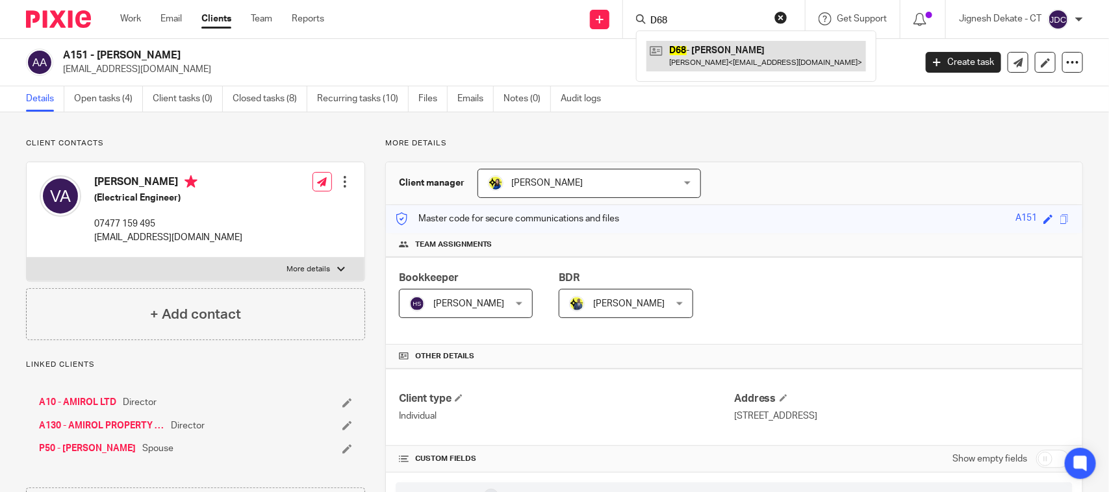
type input "D68"
click at [716, 45] on link at bounding box center [756, 56] width 220 height 30
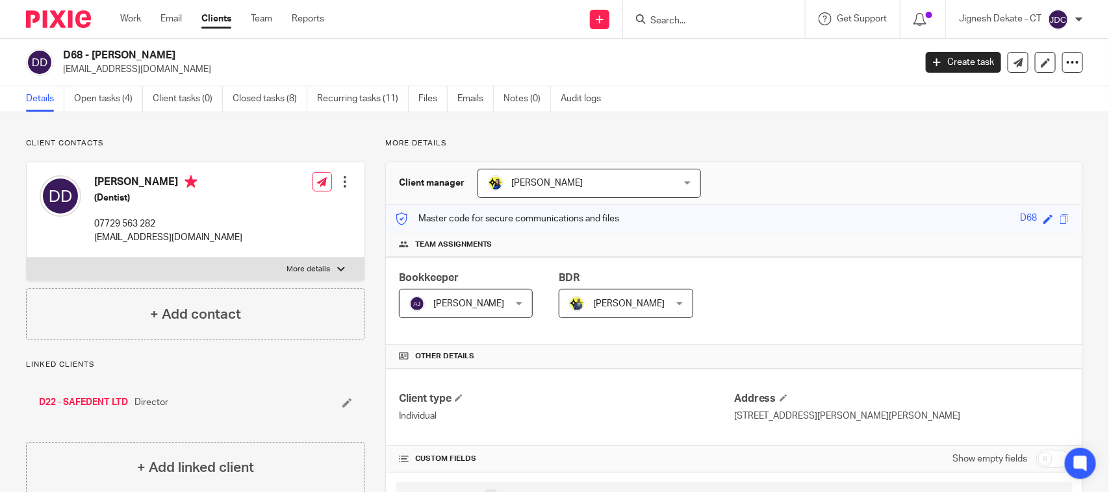
click at [687, 21] on input "Search" at bounding box center [707, 22] width 117 height 12
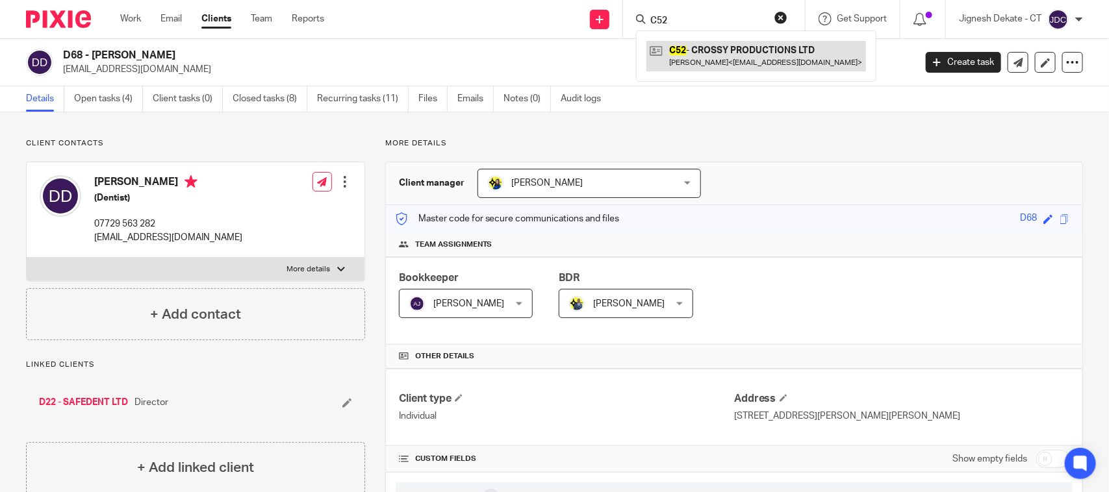
type input "C52"
click at [683, 53] on link at bounding box center [756, 56] width 220 height 30
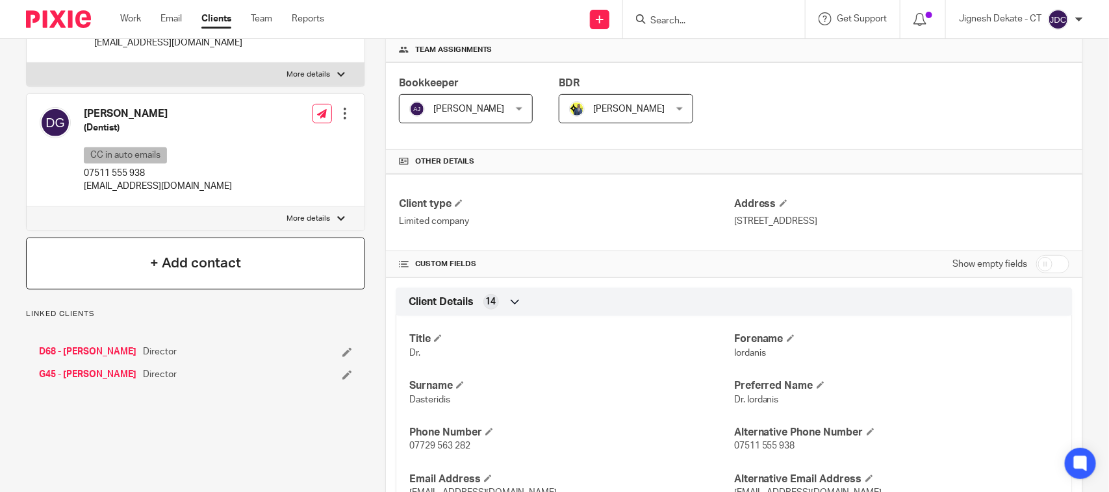
scroll to position [162, 0]
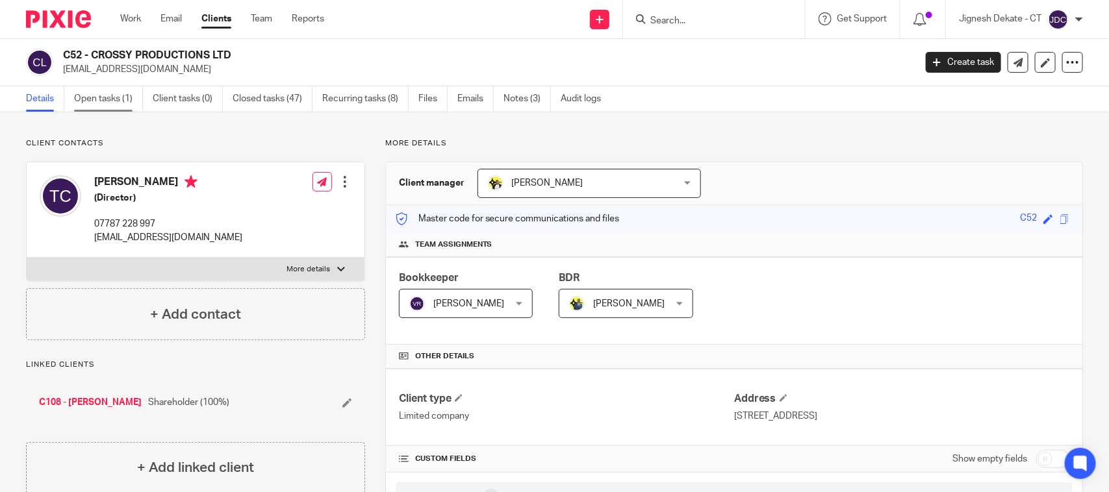
click at [108, 103] on link "Open tasks (1)" at bounding box center [108, 98] width 69 height 25
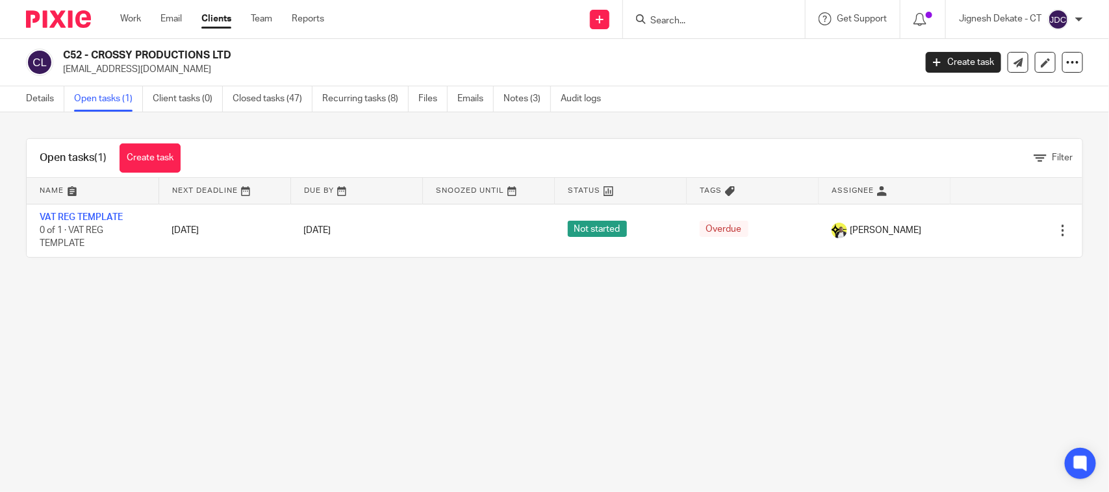
click at [657, 18] on input "Search" at bounding box center [707, 22] width 117 height 12
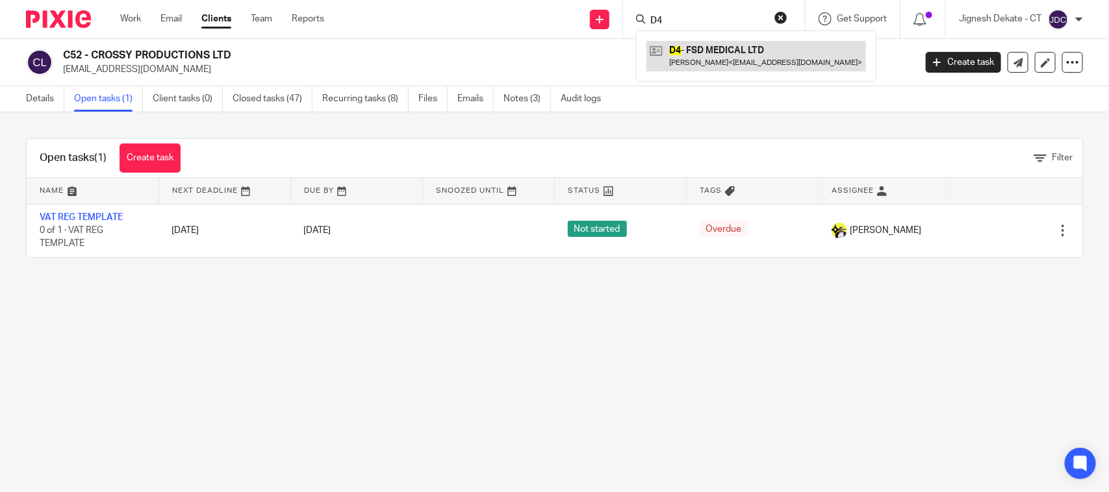
type input "D4"
click at [700, 59] on link at bounding box center [756, 56] width 220 height 30
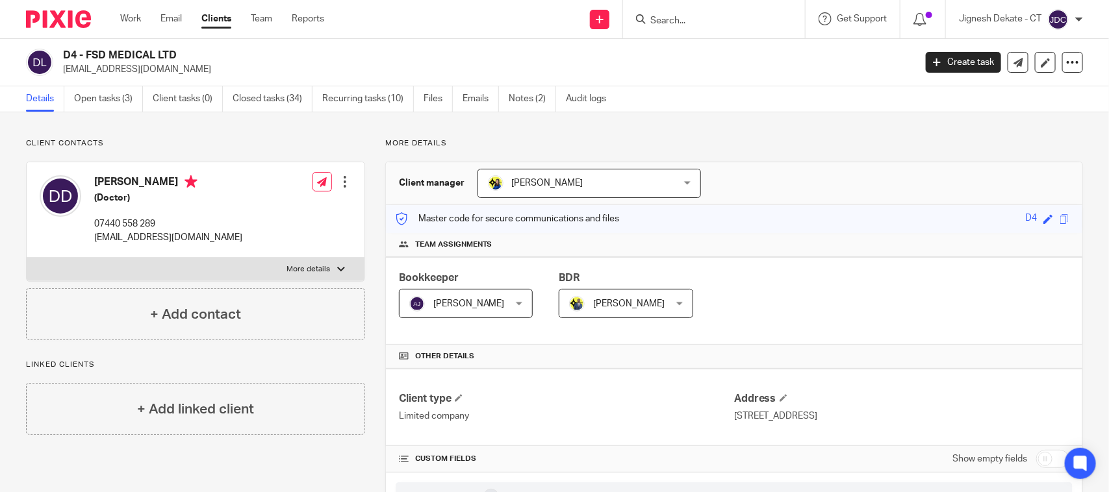
drag, startPoint x: 182, startPoint y: 55, endPoint x: 65, endPoint y: 57, distance: 116.9
click at [65, 57] on h2 "D4 - FSD MEDICAL LTD" at bounding box center [400, 56] width 674 height 14
copy h2 "D4 - FSD MEDICAL LTD"
click at [693, 26] on input "Search" at bounding box center [707, 22] width 117 height 12
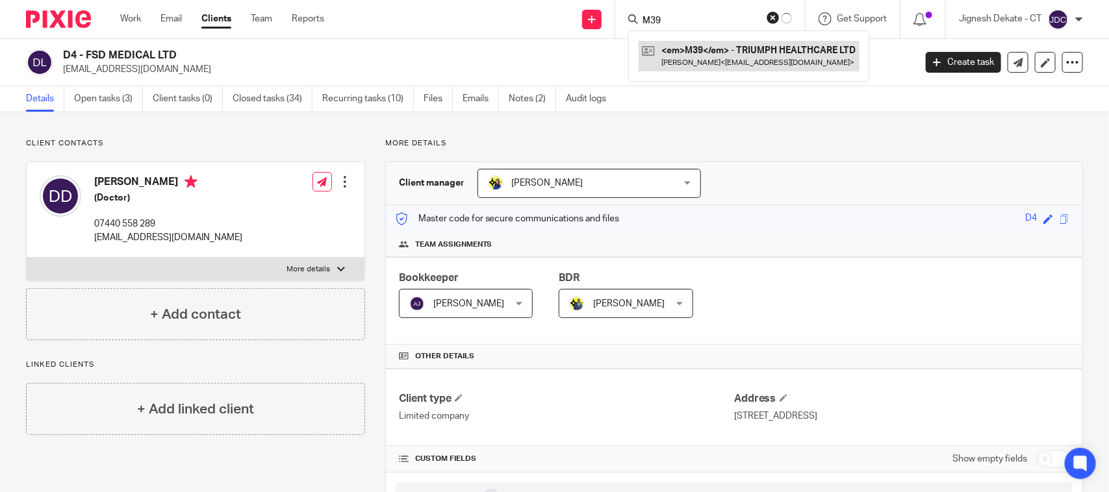
type input "M39"
click at [738, 52] on link at bounding box center [748, 56] width 221 height 30
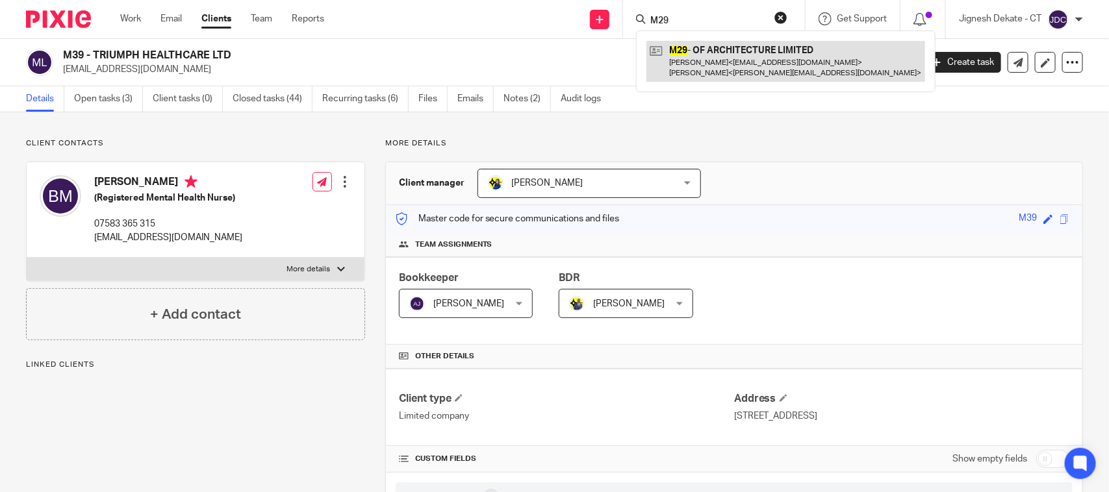
type input "M29"
click at [692, 62] on link at bounding box center [785, 61] width 279 height 40
